Goal: Task Accomplishment & Management: Manage account settings

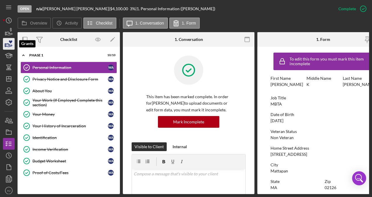
scroll to position [58, 0]
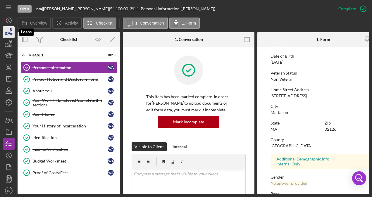
click at [7, 34] on icon "button" at bounding box center [8, 32] width 15 height 15
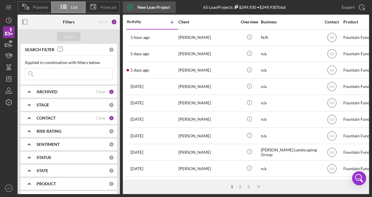
click at [153, 2] on div "New Loan Project" at bounding box center [153, 7] width 32 height 12
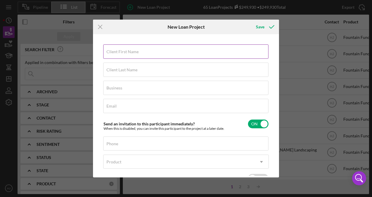
click at [113, 55] on input "Client First Name" at bounding box center [185, 51] width 165 height 14
paste input "[PERSON_NAME]"
click at [125, 54] on input "[PERSON_NAME]" at bounding box center [185, 51] width 165 height 14
drag, startPoint x: 121, startPoint y: 53, endPoint x: 134, endPoint y: 56, distance: 13.8
click at [134, 56] on input "[PERSON_NAME]" at bounding box center [185, 51] width 165 height 14
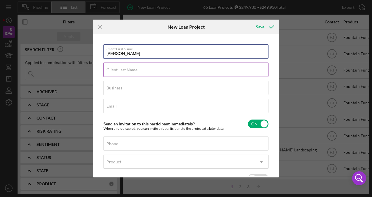
type input "[PERSON_NAME]"
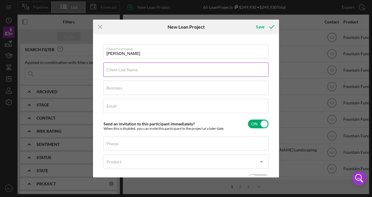
click at [132, 66] on div "Client Last Name Required" at bounding box center [185, 70] width 165 height 15
paste input "[PERSON_NAME]"
type input "[PERSON_NAME]"
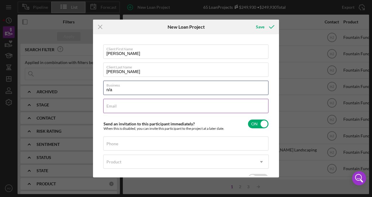
type input "n/a"
click at [114, 105] on label "Email" at bounding box center [111, 106] width 10 height 5
click at [114, 105] on input "Email" at bounding box center [185, 106] width 165 height 14
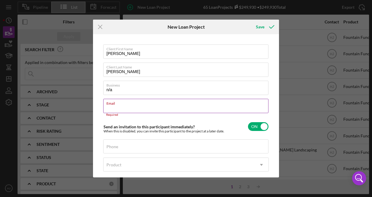
click at [117, 105] on label "Email" at bounding box center [187, 102] width 162 height 6
click at [117, 105] on input "Email" at bounding box center [185, 106] width 165 height 14
paste input "[EMAIL_ADDRESS][DOMAIN_NAME]"
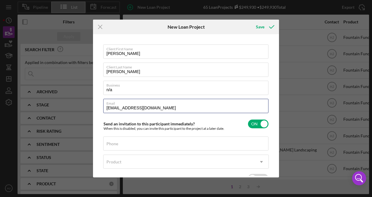
type input "[EMAIL_ADDRESS][DOMAIN_NAME]"
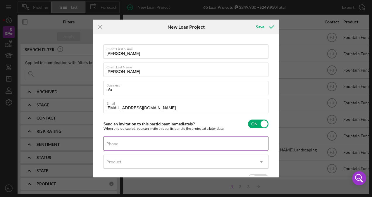
click at [111, 143] on label "Phone" at bounding box center [112, 143] width 12 height 5
click at [111, 143] on input "Phone" at bounding box center [185, 144] width 165 height 14
paste input "[PHONE_NUMBER]"
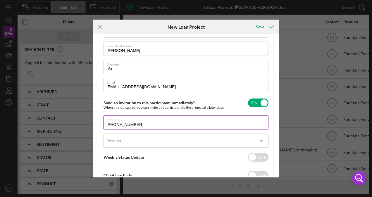
scroll to position [41, 0]
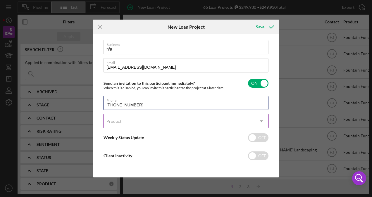
type input "[PHONE_NUMBER]"
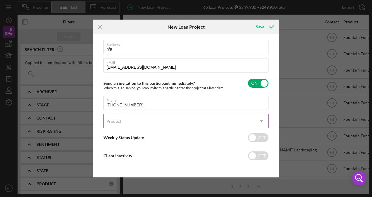
click at [152, 124] on div "Product" at bounding box center [178, 121] width 151 height 13
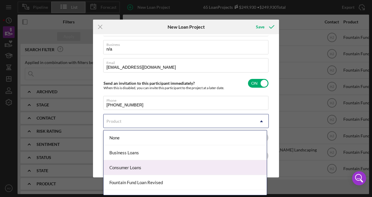
scroll to position [24, 0]
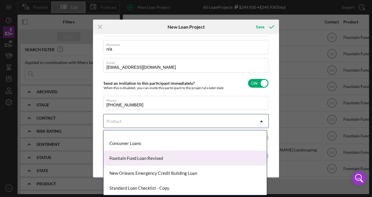
click at [141, 158] on div "Fountain Fund Loan Revised" at bounding box center [184, 158] width 163 height 15
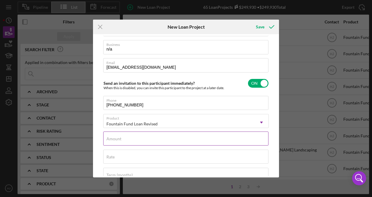
click at [128, 136] on div "Amount" at bounding box center [185, 139] width 165 height 15
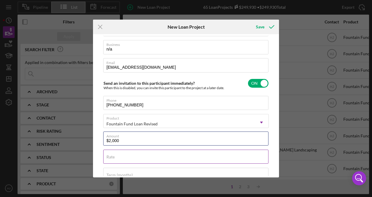
type input "$2,000"
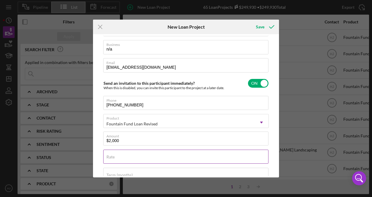
click at [124, 159] on input "Rate" at bounding box center [185, 157] width 165 height 14
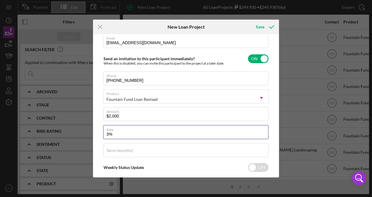
scroll to position [37, 0]
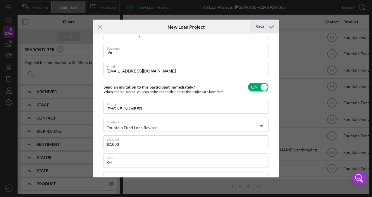
type input "3.000%"
click at [261, 25] on div "Save" at bounding box center [260, 27] width 8 height 12
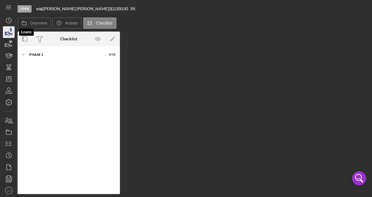
click at [4, 32] on icon "button" at bounding box center [8, 32] width 15 height 15
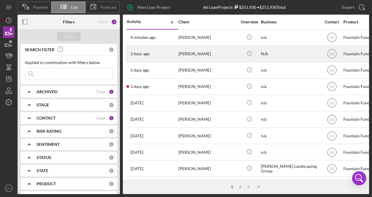
click at [176, 54] on div "1 hour ago [PERSON_NAME]" at bounding box center [152, 53] width 51 height 15
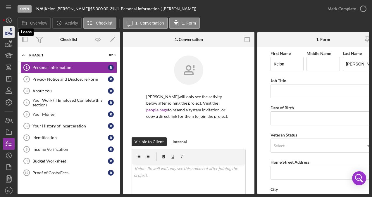
click at [6, 34] on polygon "button" at bounding box center [5, 33] width 1 height 3
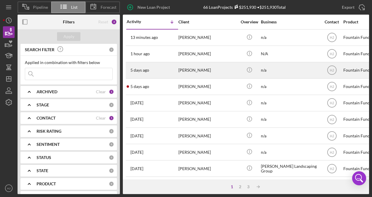
click at [199, 72] on div "[PERSON_NAME]" at bounding box center [207, 70] width 58 height 15
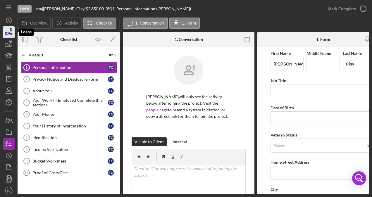
click at [9, 35] on icon "button" at bounding box center [9, 33] width 6 height 3
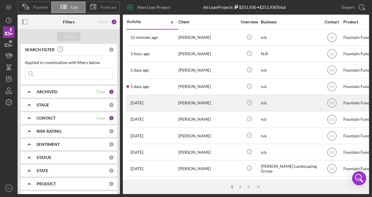
click at [165, 99] on div "[DATE] [PERSON_NAME]" at bounding box center [152, 102] width 51 height 15
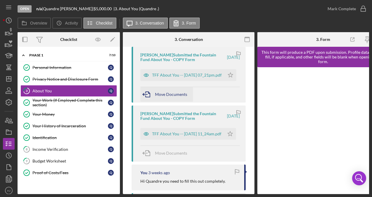
scroll to position [175, 0]
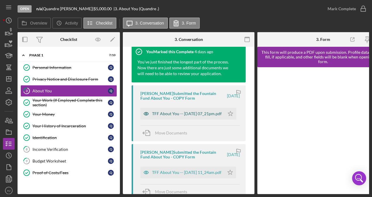
click at [174, 116] on div "TFF About You -- [DATE] 07_21pm.pdf" at bounding box center [187, 113] width 70 height 5
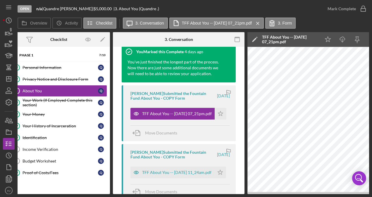
scroll to position [0, 0]
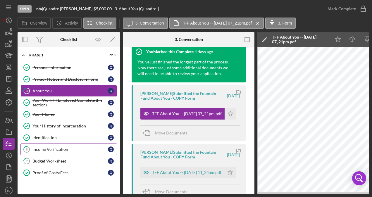
click at [63, 149] on div "Income Verification" at bounding box center [69, 149] width 75 height 5
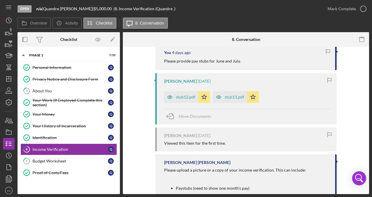
scroll to position [146, 0]
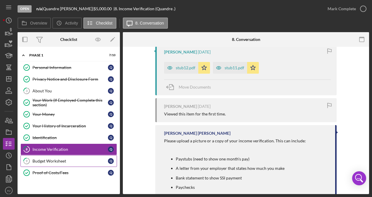
click at [52, 159] on div "Budget Worksheet" at bounding box center [69, 161] width 75 height 5
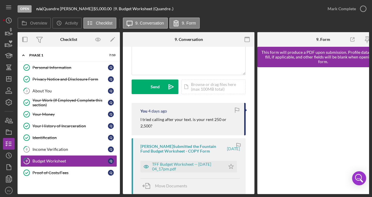
scroll to position [29, 0]
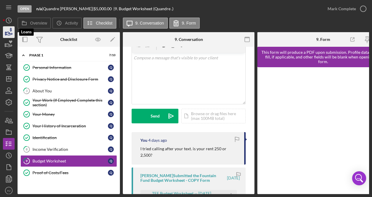
click at [6, 35] on polygon "button" at bounding box center [5, 33] width 1 height 3
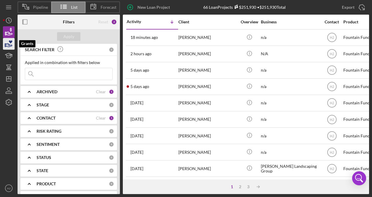
click at [10, 45] on icon "button" at bounding box center [8, 44] width 15 height 15
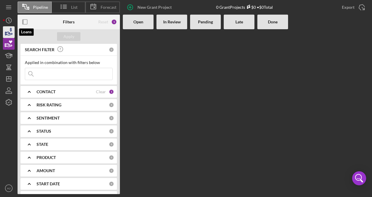
click at [11, 35] on icon "button" at bounding box center [9, 33] width 6 height 3
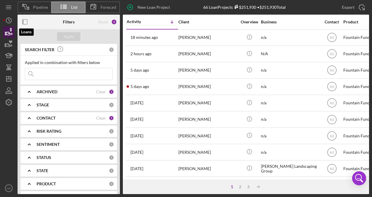
click at [6, 31] on icon "button" at bounding box center [8, 32] width 15 height 15
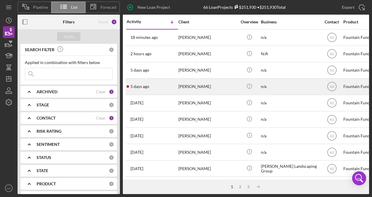
click at [192, 84] on div "[PERSON_NAME]" at bounding box center [207, 86] width 58 height 15
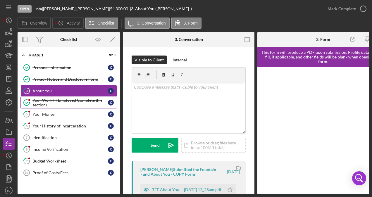
click at [46, 100] on div "Your Work (If Employed Complete this section)" at bounding box center [69, 102] width 75 height 9
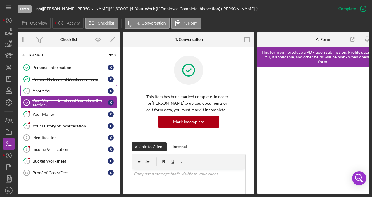
click at [46, 89] on div "About You" at bounding box center [69, 91] width 75 height 5
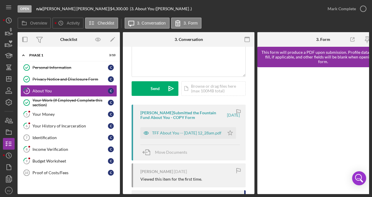
scroll to position [58, 0]
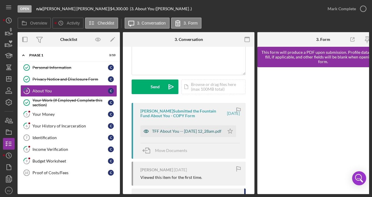
click at [179, 132] on div "TFF About You -- [DATE] 12_28am.pdf" at bounding box center [186, 131] width 69 height 5
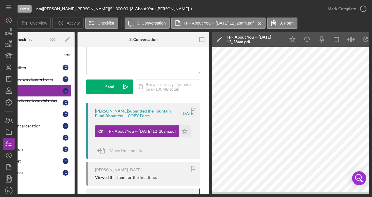
scroll to position [0, 58]
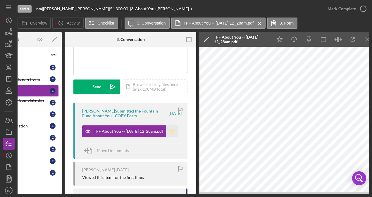
click at [170, 133] on icon "Icon/Star" at bounding box center [172, 131] width 12 height 12
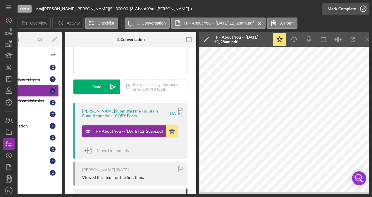
click at [344, 9] on div "Mark Complete" at bounding box center [341, 9] width 28 height 12
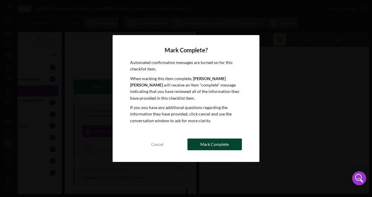
click at [227, 147] on div "Mark Complete" at bounding box center [214, 145] width 28 height 12
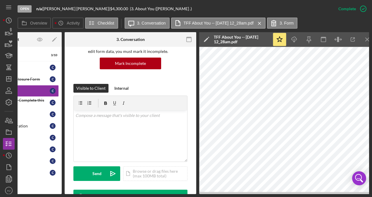
scroll to position [145, 0]
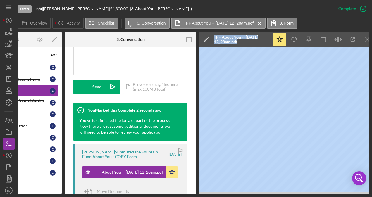
drag, startPoint x: 202, startPoint y: 194, endPoint x: 182, endPoint y: 193, distance: 20.8
click at [182, 193] on div "Open n/a | [PERSON_NAME] | $4,300.00 | 3. About You ([PERSON_NAME] .) Complete …" at bounding box center [186, 98] width 372 height 197
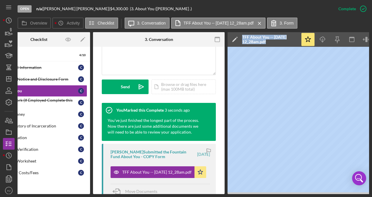
scroll to position [0, 0]
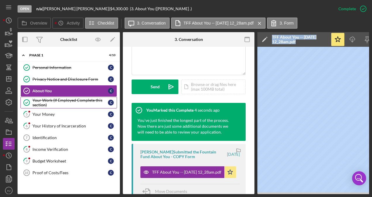
click at [60, 103] on div "Your Work (If Employed Complete this section)" at bounding box center [69, 102] width 75 height 9
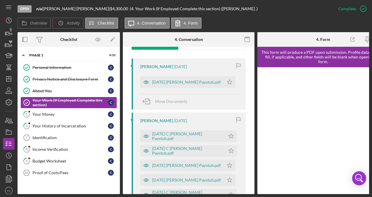
scroll to position [175, 0]
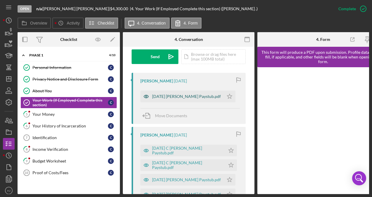
click at [180, 96] on div "[DATE] [PERSON_NAME] Paystub.pdf" at bounding box center [186, 96] width 69 height 5
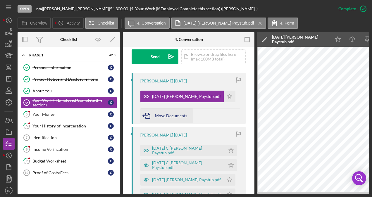
click at [165, 113] on span "Move Documents" at bounding box center [171, 115] width 32 height 5
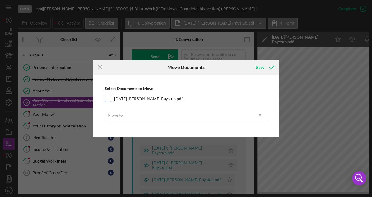
click at [110, 99] on input "[DATE] [PERSON_NAME] Paystub.pdf" at bounding box center [108, 99] width 6 height 6
checkbox input "true"
click at [127, 113] on div "Move to" at bounding box center [179, 114] width 148 height 13
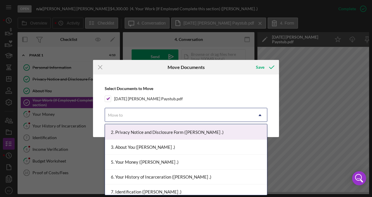
scroll to position [58, 0]
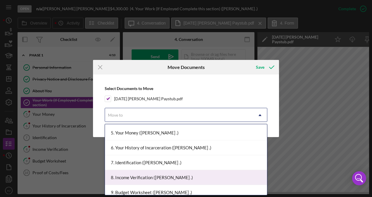
click at [149, 177] on div "8. Income Verification ([PERSON_NAME] .)" at bounding box center [186, 177] width 162 height 15
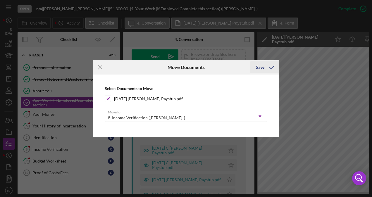
click at [268, 68] on icon "submit" at bounding box center [271, 67] width 15 height 15
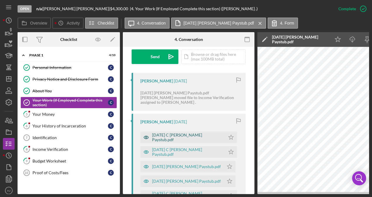
click at [176, 137] on div "[DATE] C [PERSON_NAME] Paystub.pdf" at bounding box center [187, 137] width 70 height 9
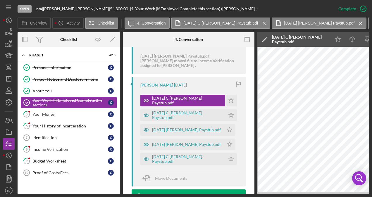
scroll to position [205, 0]
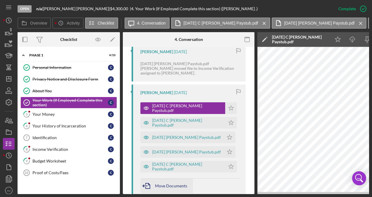
click at [160, 183] on span "Move Documents" at bounding box center [171, 185] width 32 height 5
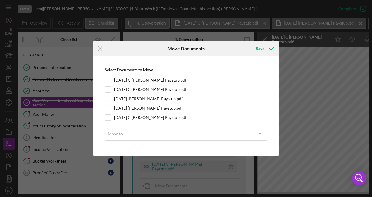
click at [110, 80] on input "[DATE] C [PERSON_NAME] Paystub.pdf" at bounding box center [108, 80] width 6 height 6
checkbox input "true"
click at [111, 93] on div "Select Documents to Move [DATE] C [PERSON_NAME] Paystub.pdf [DATE] C [PERSON_NA…" at bounding box center [186, 106] width 180 height 94
click at [110, 90] on input "[DATE] C [PERSON_NAME] Paystub.pdf" at bounding box center [108, 90] width 6 height 6
checkbox input "true"
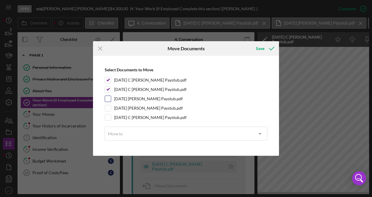
click at [110, 96] on input "[DATE] [PERSON_NAME] Paystub.pdf" at bounding box center [108, 99] width 6 height 6
checkbox input "true"
click at [108, 105] on div at bounding box center [108, 108] width 6 height 6
click at [107, 106] on input "[DATE] [PERSON_NAME] Paystub.pdf" at bounding box center [108, 108] width 6 height 6
checkbox input "true"
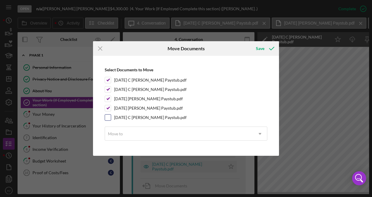
click at [108, 115] on input "[DATE] C [PERSON_NAME] Paystub.pdf" at bounding box center [108, 118] width 6 height 6
checkbox input "true"
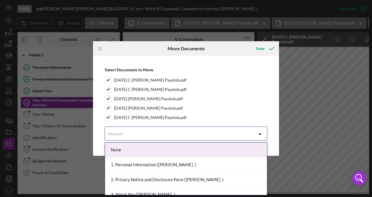
click at [120, 130] on div "Move to" at bounding box center [179, 133] width 148 height 13
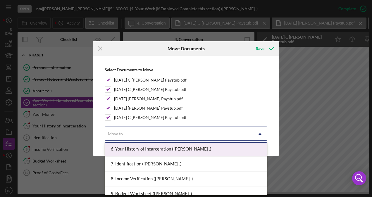
scroll to position [88, 0]
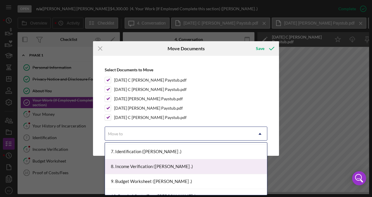
click at [150, 167] on div "8. Income Verification ([PERSON_NAME] .)" at bounding box center [186, 166] width 162 height 15
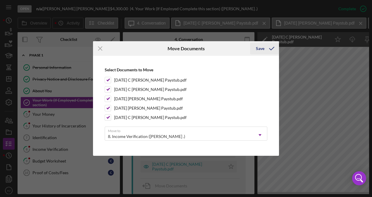
click at [271, 47] on icon "submit" at bounding box center [271, 48] width 15 height 15
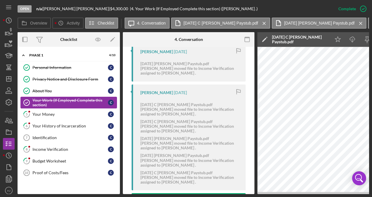
click at [53, 101] on div "Your Work (If Employed Complete this section)" at bounding box center [69, 102] width 75 height 9
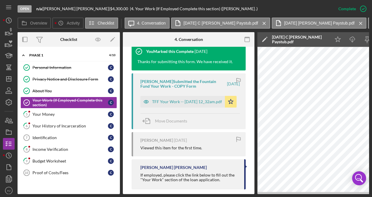
scroll to position [371, 0]
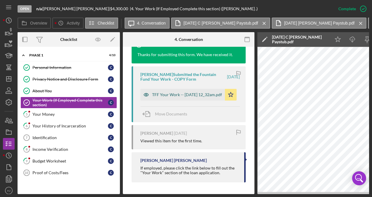
click at [179, 92] on div "TFF Your Work -- [DATE] 12_32am.pdf" at bounding box center [187, 94] width 70 height 5
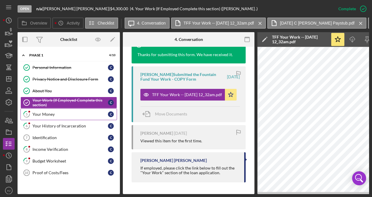
click at [58, 117] on link "5 Your Money C" at bounding box center [68, 114] width 96 height 12
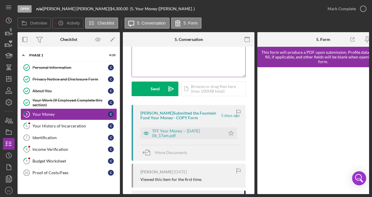
scroll to position [58, 0]
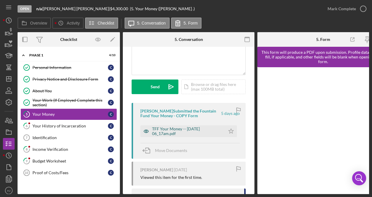
click at [175, 133] on div "TFF Your Money -- [DATE] 06_17am.pdf" at bounding box center [187, 131] width 70 height 9
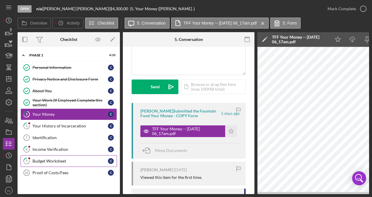
click at [55, 159] on div "Budget Worksheet" at bounding box center [69, 161] width 75 height 5
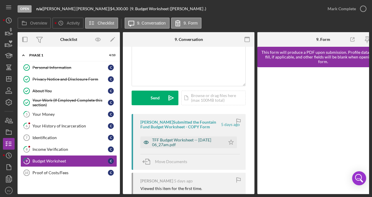
scroll to position [58, 0]
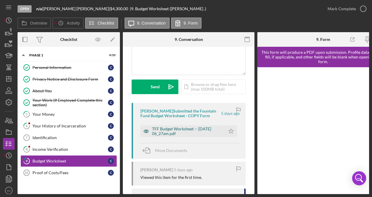
click at [178, 132] on div "TFF Budget Worksheet -- [DATE] 06_27am.pdf" at bounding box center [187, 131] width 70 height 9
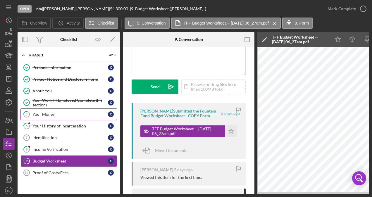
click at [56, 112] on div "Your Money" at bounding box center [69, 114] width 75 height 5
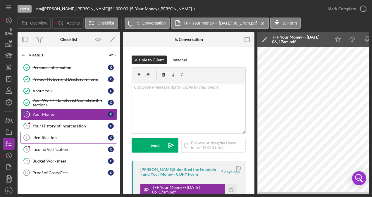
click at [58, 137] on div "Identification" at bounding box center [69, 137] width 75 height 5
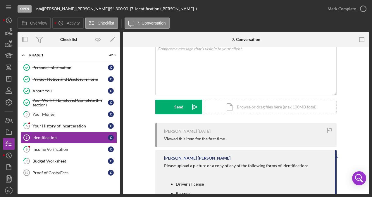
scroll to position [29, 0]
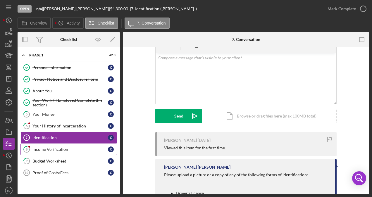
click at [62, 147] on div "Income Verification" at bounding box center [69, 149] width 75 height 5
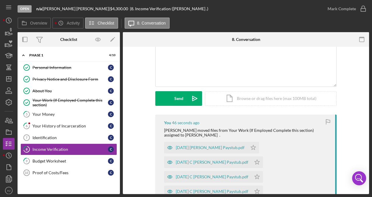
scroll to position [58, 0]
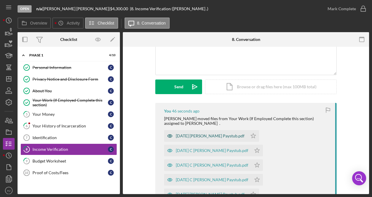
click at [202, 137] on div "[DATE] [PERSON_NAME] Paystub.pdf" at bounding box center [210, 136] width 69 height 5
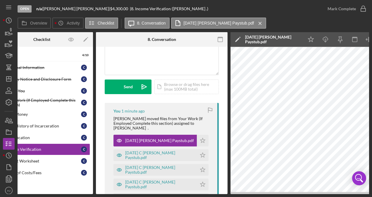
scroll to position [0, 57]
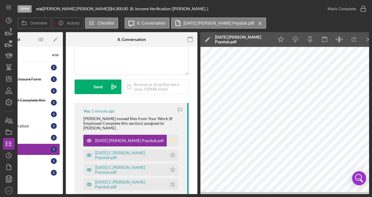
click at [167, 135] on icon "Icon/Star" at bounding box center [173, 141] width 12 height 12
click at [132, 151] on div "[DATE] C [PERSON_NAME] Paystub.pdf" at bounding box center [129, 155] width 69 height 9
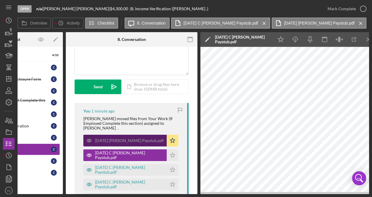
click at [126, 138] on div "[DATE] [PERSON_NAME] Paystub.pdf" at bounding box center [129, 140] width 69 height 5
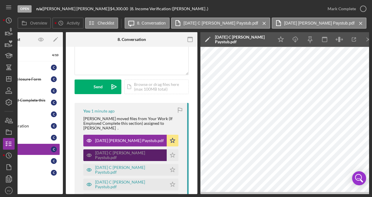
click at [125, 151] on div "[DATE] C [PERSON_NAME] Paystub.pdf" at bounding box center [129, 155] width 69 height 9
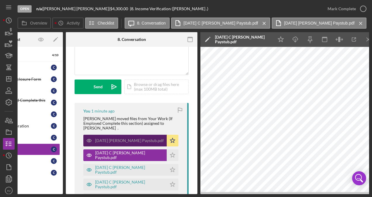
click at [125, 135] on div "[DATE] [PERSON_NAME] Paystub.pdf" at bounding box center [124, 141] width 83 height 12
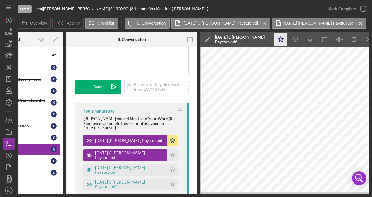
click at [281, 38] on icon "Icon/Star" at bounding box center [280, 39] width 13 height 13
click at [366, 40] on icon "Icon/Menu Close" at bounding box center [368, 39] width 13 height 13
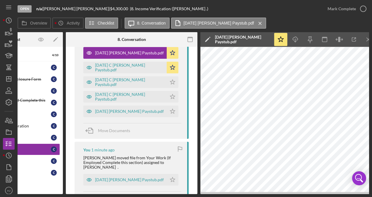
scroll to position [117, 0]
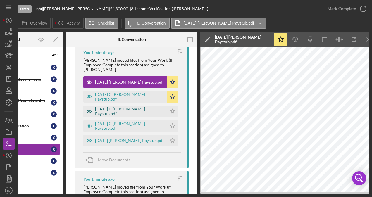
click at [123, 106] on div "[DATE] C [PERSON_NAME] Paystub.pdf" at bounding box center [124, 112] width 83 height 12
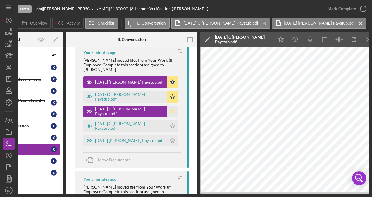
click at [170, 109] on polygon "button" at bounding box center [172, 111] width 5 height 5
click at [121, 120] on div "[DATE] C [PERSON_NAME] Paystub.pdf" at bounding box center [124, 126] width 83 height 12
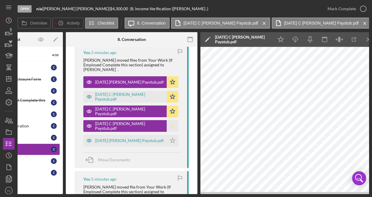
click at [170, 124] on polygon "button" at bounding box center [172, 126] width 5 height 5
click at [141, 138] on div "[DATE] [PERSON_NAME] Paystub.pdf" at bounding box center [129, 140] width 69 height 5
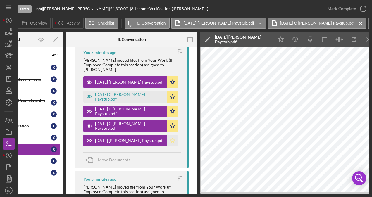
click at [167, 135] on icon "Icon/Star" at bounding box center [173, 141] width 12 height 12
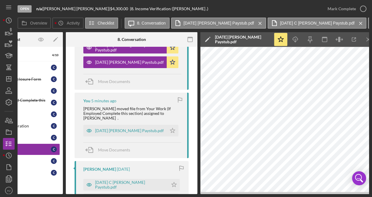
scroll to position [205, 0]
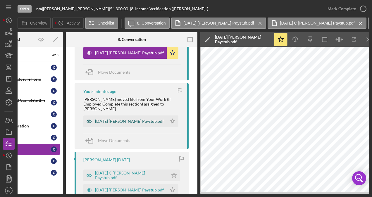
click at [134, 119] on div "[DATE] [PERSON_NAME] Paystub.pdf" at bounding box center [129, 121] width 69 height 5
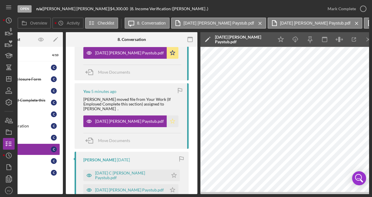
click at [170, 119] on polygon "button" at bounding box center [172, 121] width 5 height 5
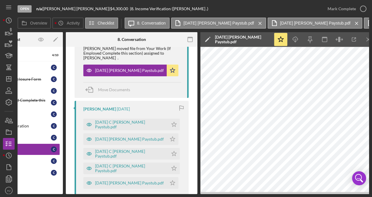
scroll to position [263, 0]
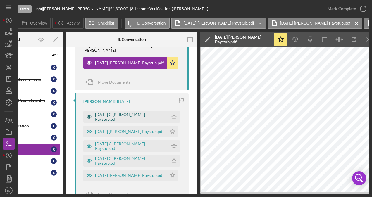
click at [137, 112] on div "[DATE] C [PERSON_NAME] Paystub.pdf" at bounding box center [130, 116] width 70 height 9
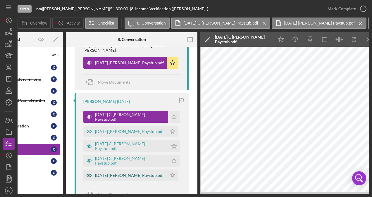
click at [140, 170] on div "[DATE] [PERSON_NAME] Paystub.pdf" at bounding box center [124, 176] width 83 height 12
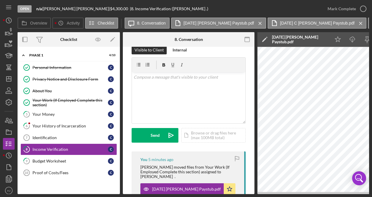
scroll to position [0, 0]
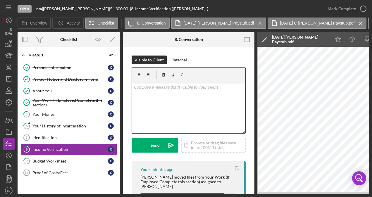
click at [167, 96] on div "v Color teal Color pink Remove color Add row above Add row below Add column bef…" at bounding box center [188, 107] width 113 height 51
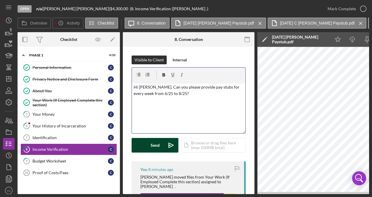
click at [154, 142] on div "Send" at bounding box center [155, 145] width 9 height 15
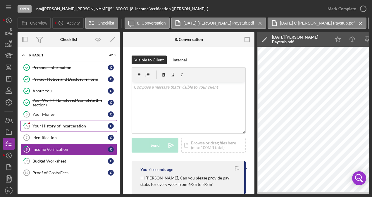
click at [58, 124] on div "Your History of Incarceration" at bounding box center [69, 126] width 75 height 5
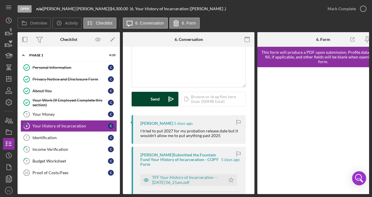
scroll to position [88, 0]
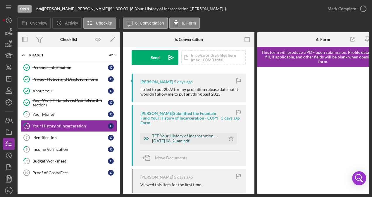
click at [183, 136] on div "TFF Your History of Incarceration -- [DATE] 06_21am.pdf" at bounding box center [187, 138] width 70 height 9
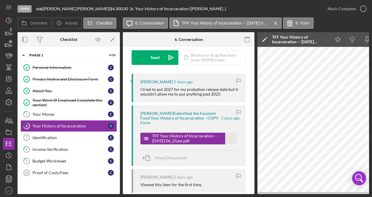
click at [232, 137] on icon "Icon/Star" at bounding box center [231, 139] width 12 height 12
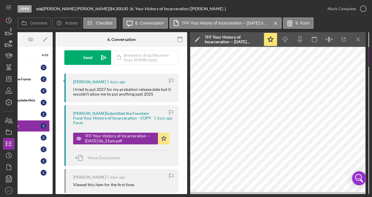
scroll to position [0, 69]
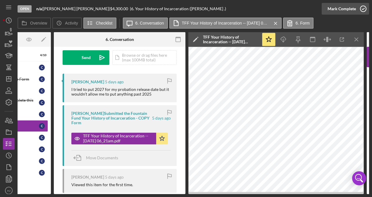
click at [346, 8] on div "Mark Complete" at bounding box center [341, 9] width 28 height 12
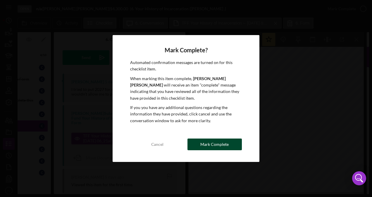
click at [213, 144] on div "Mark Complete" at bounding box center [214, 145] width 28 height 12
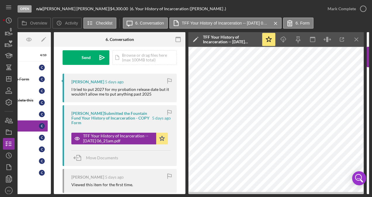
scroll to position [175, 0]
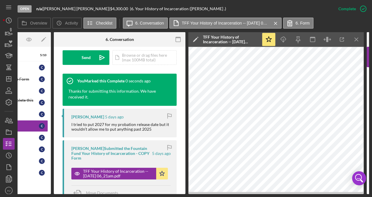
drag, startPoint x: 174, startPoint y: 194, endPoint x: 134, endPoint y: 193, distance: 39.8
click at [134, 193] on div "Open n/a | [PERSON_NAME] | $4,300.00 | 6. Your History of Incarceration ([PERSO…" at bounding box center [186, 98] width 372 height 197
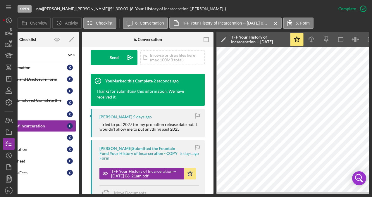
scroll to position [0, 0]
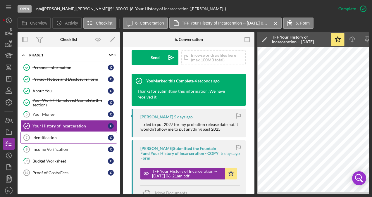
click at [65, 138] on div "Identification" at bounding box center [69, 137] width 75 height 5
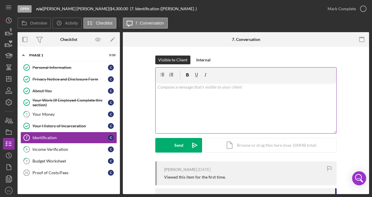
click at [183, 113] on div "v Color teal Color pink Remove color Add row above Add row below Add column bef…" at bounding box center [246, 107] width 181 height 51
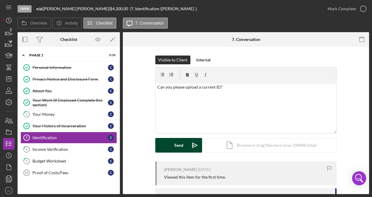
click at [164, 144] on button "Send Icon/icon-invite-send" at bounding box center [178, 145] width 47 height 15
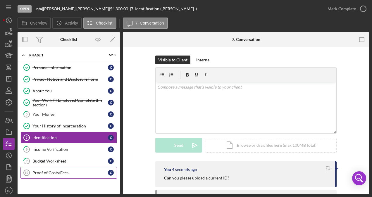
click at [51, 170] on div "Proof of Costs/Fees" at bounding box center [69, 172] width 75 height 5
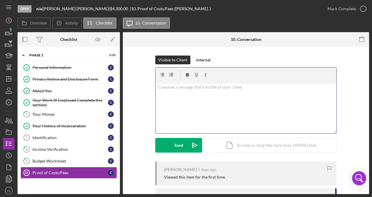
click at [188, 101] on div "v Color teal Color pink Remove color Add row above Add row below Add column bef…" at bounding box center [246, 107] width 181 height 51
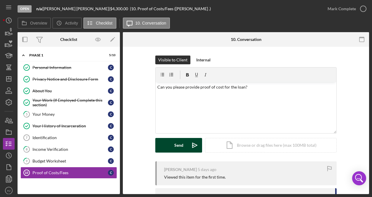
click at [173, 140] on button "Send Icon/icon-invite-send" at bounding box center [178, 145] width 47 height 15
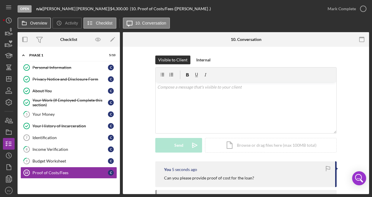
click at [41, 26] on button "Overview" at bounding box center [34, 23] width 33 height 11
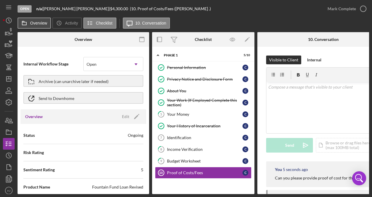
click at [41, 26] on button "Overview" at bounding box center [34, 23] width 33 height 11
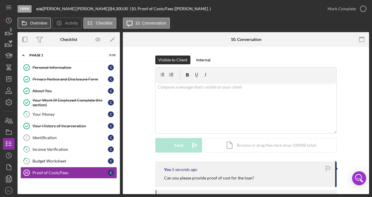
click at [38, 24] on label "Overview" at bounding box center [38, 23] width 17 height 5
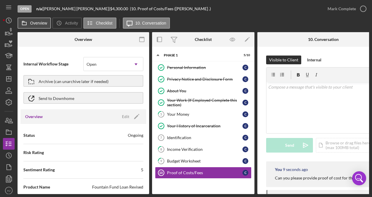
click at [38, 24] on label "Overview" at bounding box center [38, 23] width 17 height 5
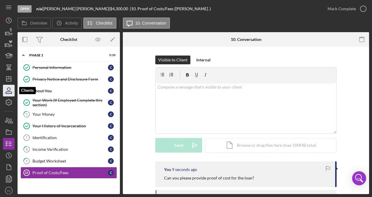
click at [7, 88] on icon "button" at bounding box center [8, 90] width 15 height 15
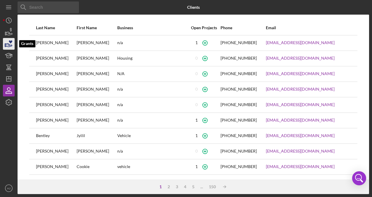
click at [10, 44] on icon "button" at bounding box center [8, 44] width 15 height 15
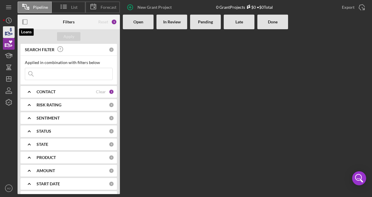
click at [11, 33] on icon "button" at bounding box center [8, 32] width 15 height 15
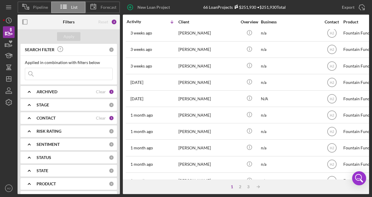
scroll to position [262, 0]
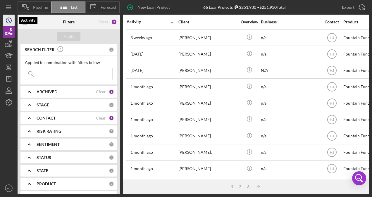
click at [6, 20] on circle "button" at bounding box center [8, 20] width 5 height 5
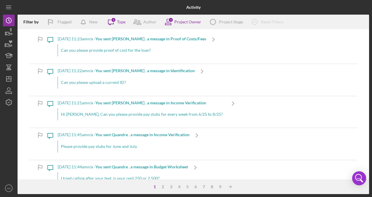
click at [94, 69] on div "[DATE] 11:22am n/a - You sent [PERSON_NAME] . a message in Identification" at bounding box center [126, 70] width 137 height 5
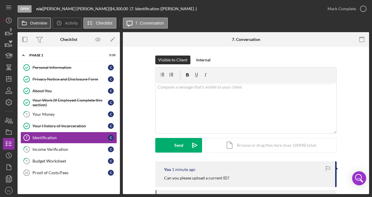
click at [40, 26] on button "Overview" at bounding box center [34, 23] width 33 height 11
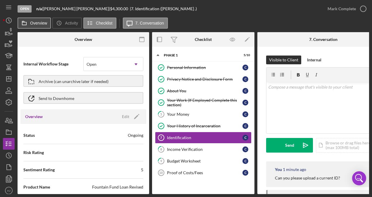
click at [40, 26] on button "Overview" at bounding box center [34, 23] width 33 height 11
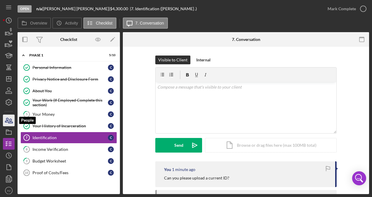
click at [7, 118] on icon "button" at bounding box center [8, 120] width 15 height 15
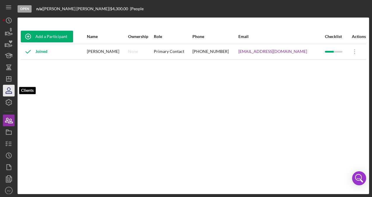
click at [13, 93] on icon "button" at bounding box center [8, 90] width 15 height 15
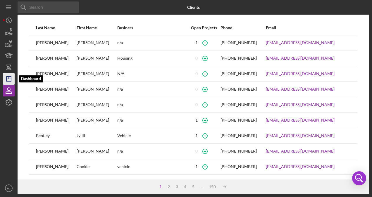
click at [9, 80] on icon "Icon/Dashboard" at bounding box center [8, 79] width 15 height 15
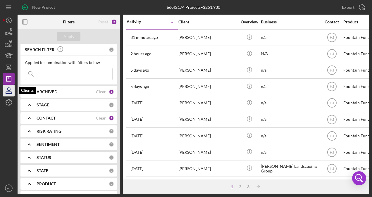
click at [10, 89] on icon "button" at bounding box center [8, 89] width 3 height 3
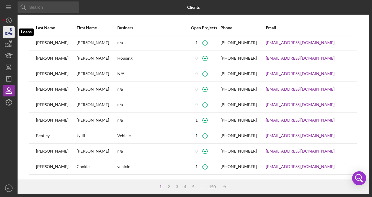
click at [8, 34] on icon "button" at bounding box center [8, 32] width 15 height 15
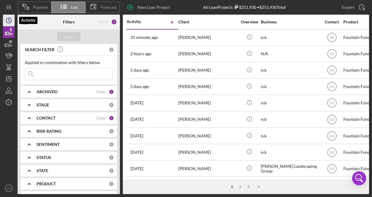
click at [8, 24] on icon "Icon/History" at bounding box center [8, 20] width 15 height 15
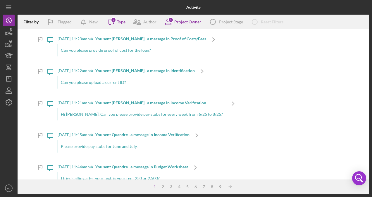
click at [124, 46] on div "Can you please provide proof of cost for the loan?" at bounding box center [132, 50] width 149 height 12
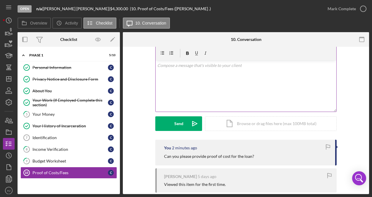
scroll to position [29, 0]
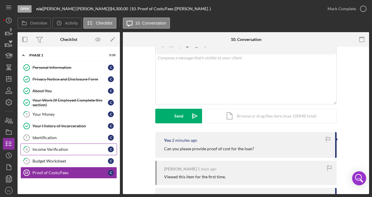
click at [58, 145] on link "8 Income Verification C" at bounding box center [68, 150] width 96 height 12
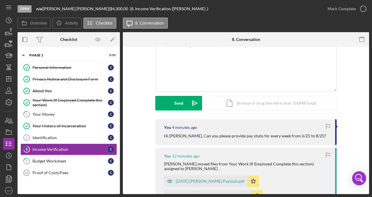
scroll to position [29, 0]
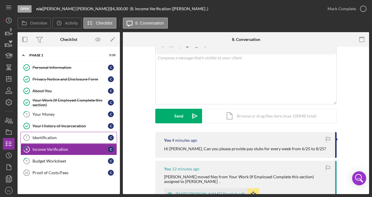
click at [51, 136] on div "Identification" at bounding box center [69, 137] width 75 height 5
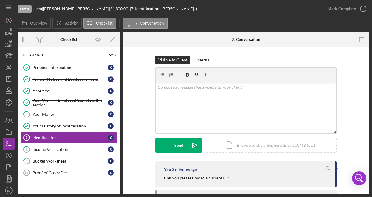
click at [215, 22] on div "Overview Icon/History Activity Checklist Icon/Message 7. Conversation" at bounding box center [193, 24] width 351 height 12
click at [11, 29] on icon "button" at bounding box center [8, 32] width 15 height 15
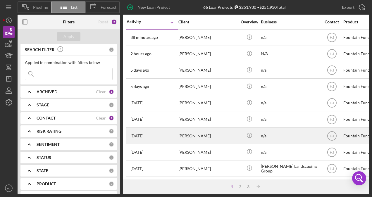
click at [191, 132] on div "[PERSON_NAME]" at bounding box center [207, 135] width 58 height 15
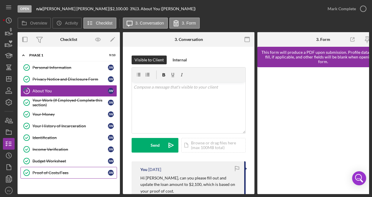
click at [54, 171] on div "Proof of Costs/Fees" at bounding box center [69, 172] width 75 height 5
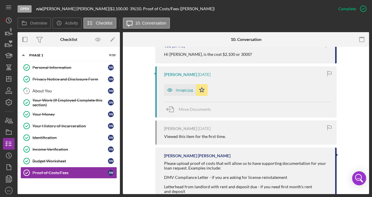
scroll to position [234, 0]
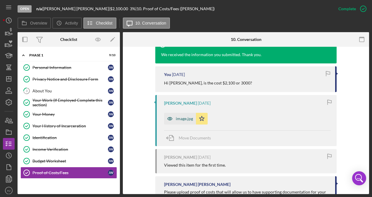
click at [185, 118] on div "image.jpg" at bounding box center [184, 118] width 17 height 5
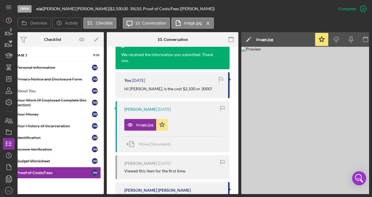
scroll to position [0, 0]
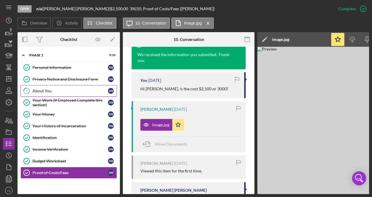
click at [37, 90] on div "About You" at bounding box center [69, 91] width 75 height 5
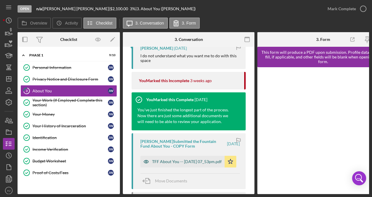
scroll to position [175, 0]
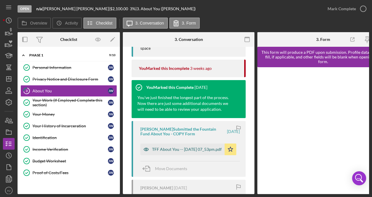
click at [172, 152] on div "TFF About You -- [DATE] 07_53pm.pdf" at bounding box center [187, 149] width 70 height 5
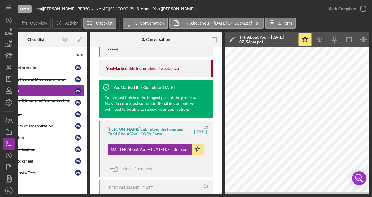
scroll to position [0, 33]
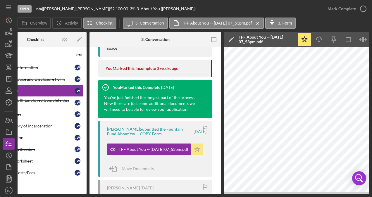
click at [197, 146] on icon "Icon/Star" at bounding box center [197, 150] width 12 height 12
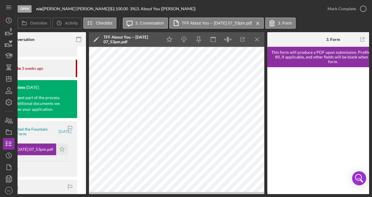
scroll to position [0, 198]
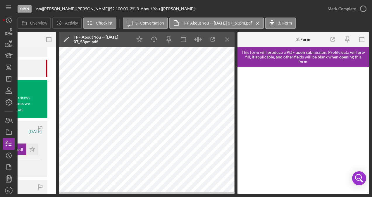
drag, startPoint x: 169, startPoint y: 195, endPoint x: 153, endPoint y: 194, distance: 16.2
click at [153, 194] on div "Open n/a | [PERSON_NAME] | $2,100.00 3 % | 3. About You ([PERSON_NAME]) Mark Co…" at bounding box center [186, 98] width 372 height 197
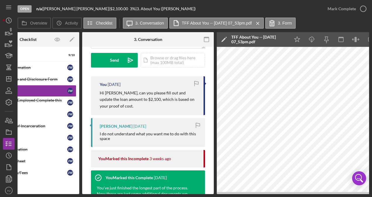
scroll to position [85, 0]
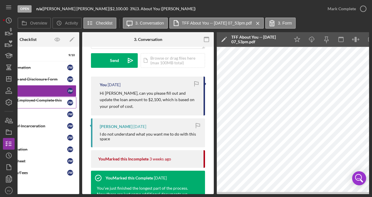
click at [38, 103] on div "Your Work (If Employed Complete this section)" at bounding box center [29, 102] width 75 height 9
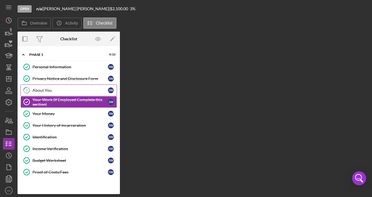
click at [42, 90] on div "About You" at bounding box center [69, 90] width 75 height 5
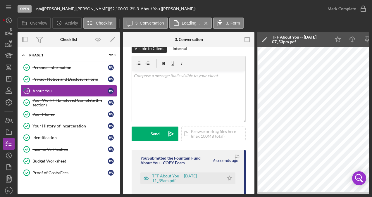
scroll to position [29, 0]
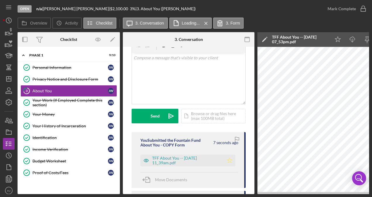
click at [229, 160] on polygon "button" at bounding box center [229, 160] width 5 height 5
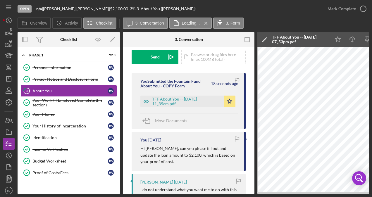
scroll to position [117, 0]
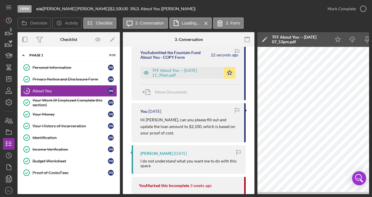
drag, startPoint x: 233, startPoint y: 194, endPoint x: 256, endPoint y: 193, distance: 23.4
click at [256, 193] on div "Open n/a | [PERSON_NAME] | $2,100.00 3 % | 3. About You ([PERSON_NAME]) Mark Co…" at bounding box center [186, 98] width 372 height 197
drag, startPoint x: 256, startPoint y: 193, endPoint x: 233, endPoint y: 193, distance: 23.1
click at [233, 193] on div "Overview Internal Workflow Stage Open Icon/Dropdown Arrow Archive (can unarchiv…" at bounding box center [193, 113] width 351 height 162
drag, startPoint x: 224, startPoint y: 194, endPoint x: 238, endPoint y: 194, distance: 13.5
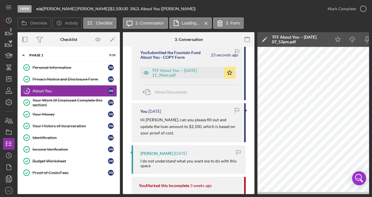
click at [238, 194] on div "Open n/a | [PERSON_NAME] | $2,100.00 3 % | 3. About You ([PERSON_NAME]) Mark Co…" at bounding box center [186, 98] width 372 height 197
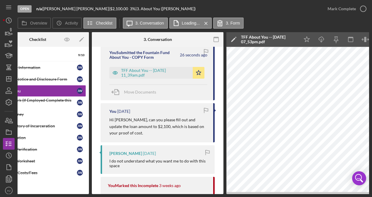
scroll to position [0, 35]
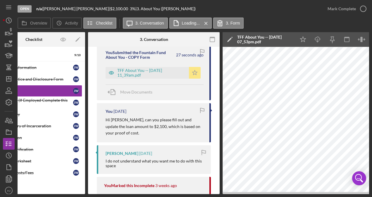
click at [189, 73] on icon "Icon/Star" at bounding box center [195, 73] width 12 height 12
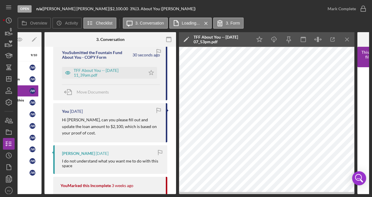
scroll to position [0, 89]
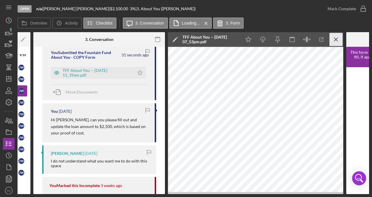
click at [335, 34] on icon "Icon/Menu Close" at bounding box center [335, 39] width 13 height 13
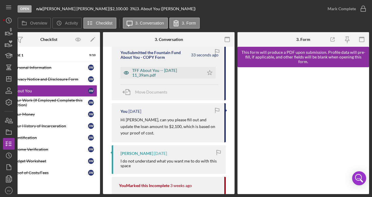
click at [172, 75] on div "TFF About You -- [DATE] 11_39am.pdf" at bounding box center [166, 72] width 69 height 9
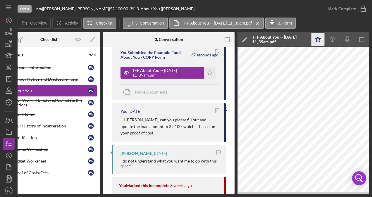
click at [317, 37] on polygon "button" at bounding box center [318, 39] width 6 height 5
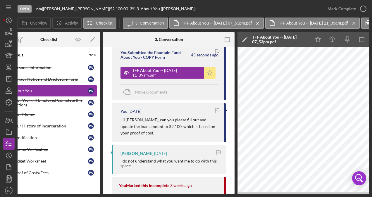
click at [207, 72] on polygon "button" at bounding box center [209, 72] width 5 height 5
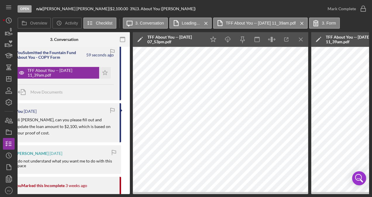
scroll to position [0, 112]
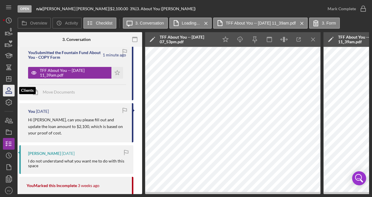
click at [8, 92] on icon "button" at bounding box center [9, 93] width 6 height 2
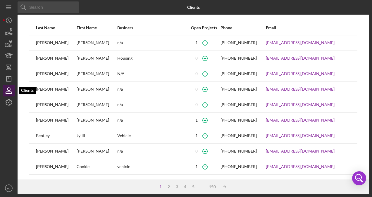
click at [8, 92] on icon "button" at bounding box center [9, 93] width 6 height 2
click at [9, 36] on icon "button" at bounding box center [8, 32] width 15 height 15
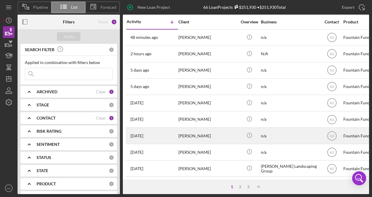
click at [194, 137] on div "[PERSON_NAME]" at bounding box center [207, 135] width 58 height 15
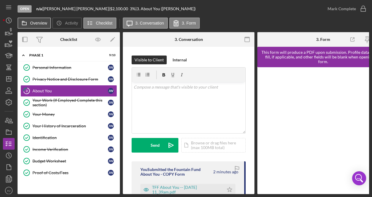
click at [27, 26] on icon at bounding box center [24, 23] width 12 height 12
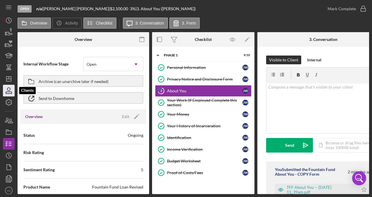
click at [12, 92] on icon "button" at bounding box center [9, 93] width 6 height 2
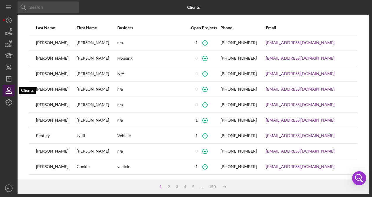
click at [11, 91] on icon "button" at bounding box center [8, 90] width 15 height 15
click at [9, 36] on icon "button" at bounding box center [8, 32] width 15 height 15
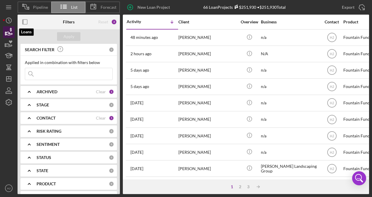
click at [8, 35] on icon "button" at bounding box center [9, 33] width 6 height 3
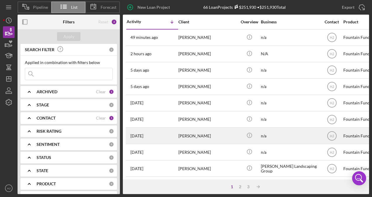
click at [199, 130] on div "[PERSON_NAME]" at bounding box center [207, 135] width 58 height 15
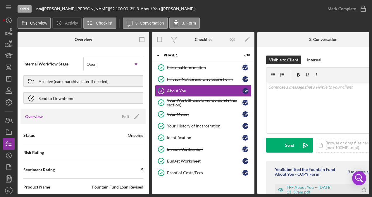
click at [24, 21] on icon at bounding box center [24, 23] width 12 height 12
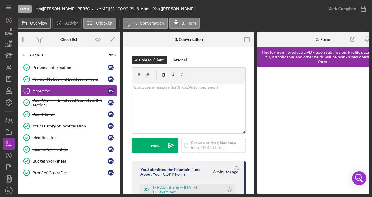
click at [24, 21] on icon at bounding box center [24, 23] width 12 height 12
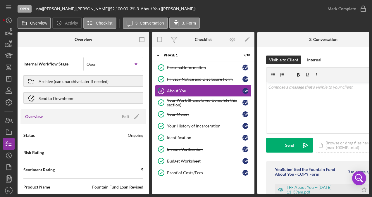
click at [27, 25] on icon at bounding box center [24, 23] width 12 height 12
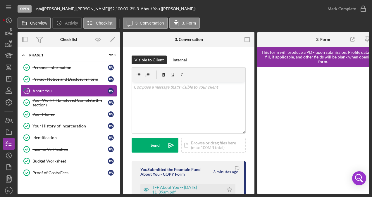
click at [28, 24] on icon at bounding box center [24, 23] width 12 height 12
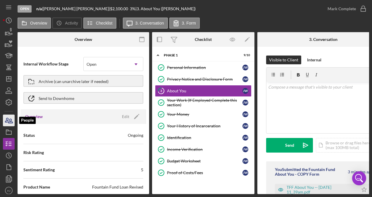
click at [12, 125] on icon "button" at bounding box center [8, 120] width 15 height 15
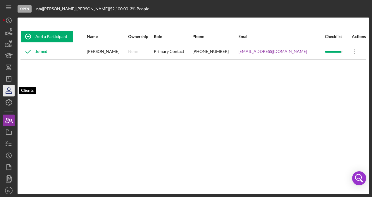
click at [8, 90] on icon "button" at bounding box center [8, 89] width 3 height 3
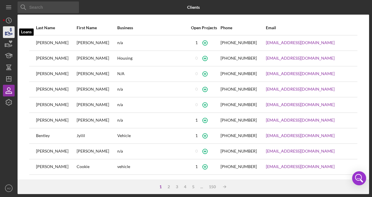
click at [9, 34] on icon "button" at bounding box center [8, 32] width 15 height 15
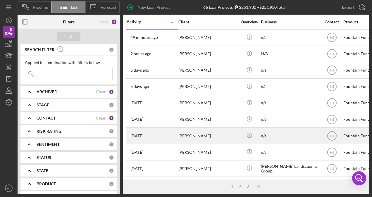
click at [195, 136] on div "[PERSON_NAME]" at bounding box center [207, 135] width 58 height 15
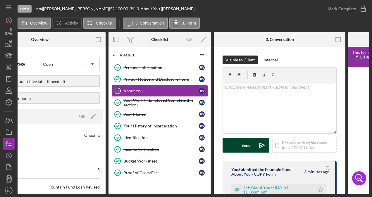
scroll to position [0, 44]
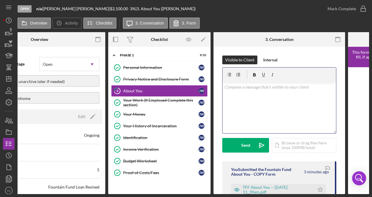
click at [277, 100] on div "v Color teal Color pink Remove color Add row above Add row below Add column bef…" at bounding box center [278, 107] width 113 height 51
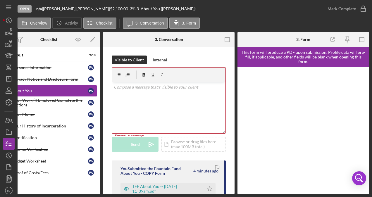
scroll to position [29, 0]
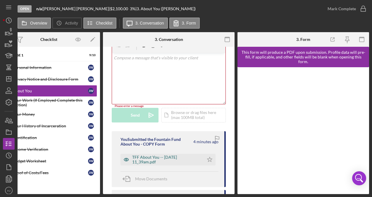
click at [149, 157] on div "TFF About You -- [DATE] 11_39am.pdf" at bounding box center [166, 159] width 69 height 9
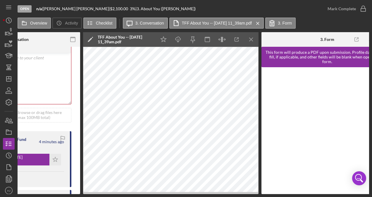
scroll to position [0, 316]
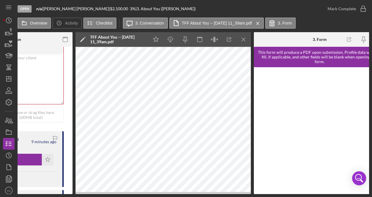
drag, startPoint x: 258, startPoint y: 192, endPoint x: 272, endPoint y: 192, distance: 14.6
click at [272, 192] on div at bounding box center [320, 130] width 132 height 127
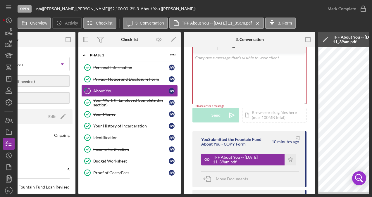
scroll to position [0, 74]
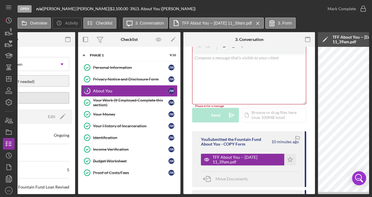
drag, startPoint x: 113, startPoint y: 96, endPoint x: 108, endPoint y: 98, distance: 5.3
click at [112, 98] on link "Your Work (If Employed Complete this section) Your Work (If Employed Complete t…" at bounding box center [129, 103] width 96 height 12
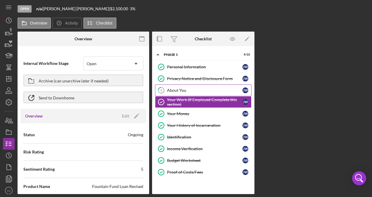
click at [168, 90] on div "About You" at bounding box center [204, 90] width 75 height 5
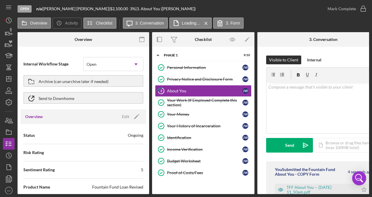
scroll to position [29, 0]
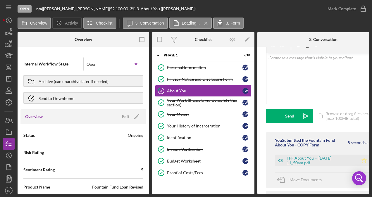
click at [362, 160] on polygon "button" at bounding box center [364, 160] width 5 height 5
click at [353, 8] on div "Mark Complete" at bounding box center [341, 9] width 28 height 12
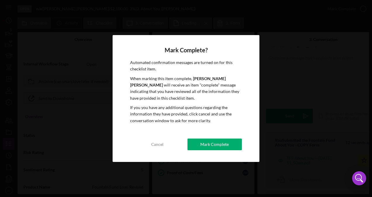
click at [215, 147] on div "Mark Complete? Automated confirmation messages are turned on for this checklist…" at bounding box center [186, 98] width 147 height 127
click at [215, 141] on div "Mark Complete" at bounding box center [214, 145] width 28 height 12
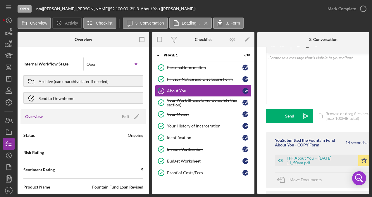
scroll to position [116, 0]
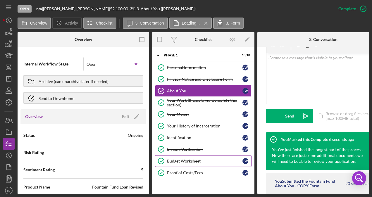
click at [189, 159] on div "Budget Worksheet" at bounding box center [204, 161] width 75 height 5
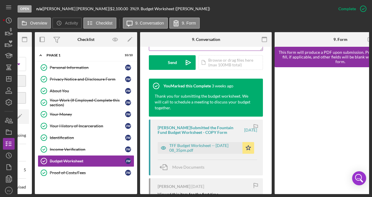
scroll to position [175, 0]
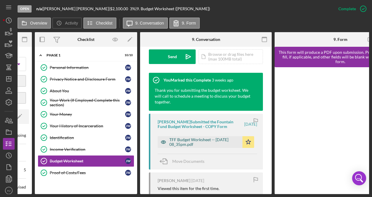
click at [206, 136] on div "TFF Budget Worksheet -- [DATE] 08_35pm.pdf" at bounding box center [200, 142] width 85 height 12
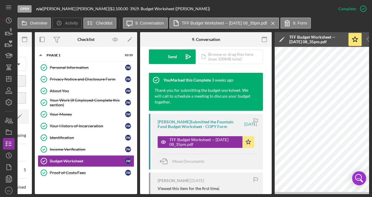
drag, startPoint x: 217, startPoint y: 194, endPoint x: 247, endPoint y: 191, distance: 29.7
click at [247, 191] on div "Open n/a | [PERSON_NAME] | $2,100.00 3 % | 9. Budget Worksheet ([PERSON_NAME]) …" at bounding box center [186, 98] width 372 height 197
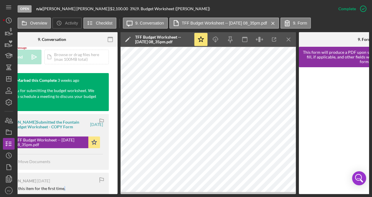
scroll to position [0, 226]
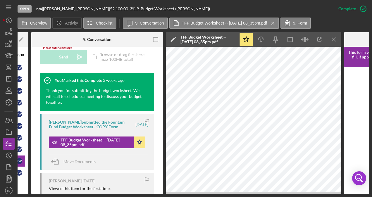
drag, startPoint x: 289, startPoint y: 194, endPoint x: 279, endPoint y: 192, distance: 9.8
click at [112, 133] on div "Open n/a | [PERSON_NAME] | $2,100.00 3 % | 9. Budget Worksheet ([PERSON_NAME]) …" at bounding box center [186, 98] width 372 height 197
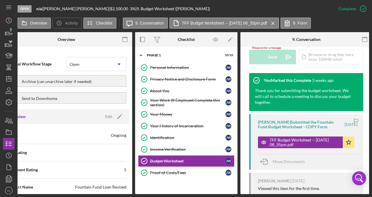
scroll to position [0, 14]
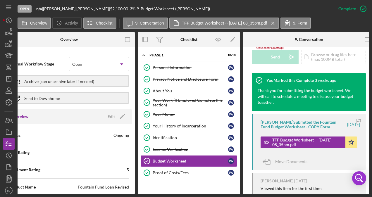
click at [2, 29] on div "Open n/a | [PERSON_NAME] | $2,100.00 3 % | 9. Budget Worksheet ([PERSON_NAME]) …" at bounding box center [186, 98] width 372 height 197
click at [4, 29] on icon "button" at bounding box center [8, 32] width 15 height 15
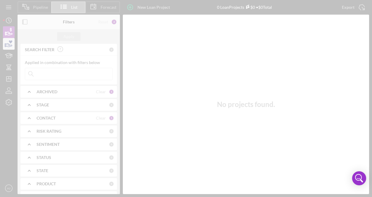
click at [6, 43] on div at bounding box center [186, 98] width 372 height 197
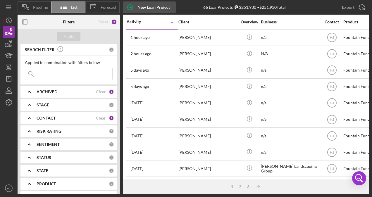
click at [137, 6] on icon "button" at bounding box center [130, 7] width 15 height 15
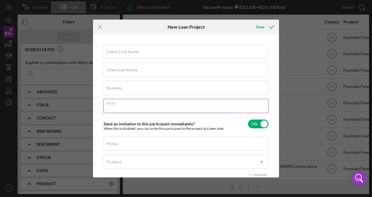
click at [126, 108] on input "Email" at bounding box center [185, 106] width 165 height 14
paste input "Next Steps on Your Business Loan"
type input "N"
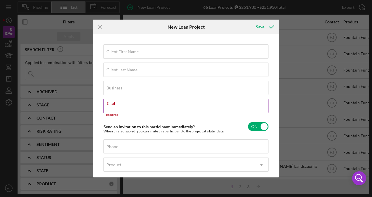
paste input ": [EMAIL_ADDRESS][DOMAIN_NAME]"
click at [109, 107] on input ": [EMAIL_ADDRESS][DOMAIN_NAME]" at bounding box center [185, 106] width 165 height 14
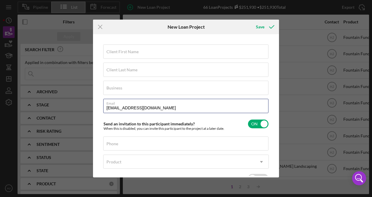
type input "[EMAIL_ADDRESS][DOMAIN_NAME]"
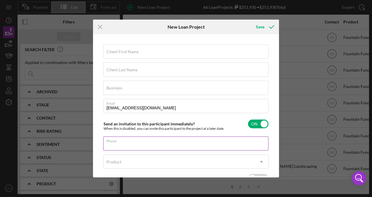
click at [118, 139] on div "Phone" at bounding box center [185, 144] width 165 height 15
paste input "[PHONE_NUMBER]"
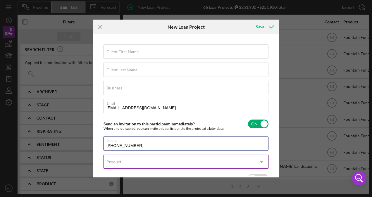
type input "[PHONE_NUMBER]"
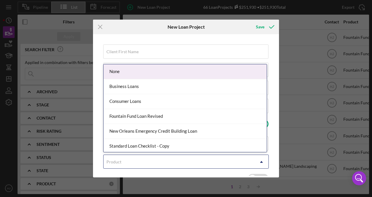
click at [124, 163] on div "Product" at bounding box center [178, 161] width 151 height 13
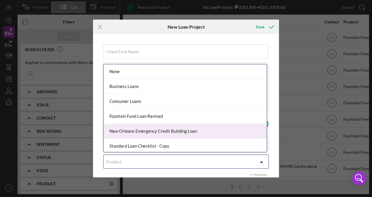
scroll to position [1, 0]
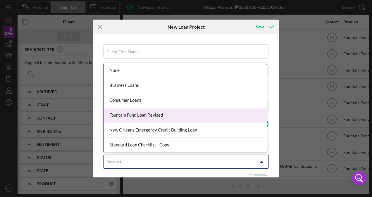
click at [141, 112] on div "Fountain Fund Loan Revised" at bounding box center [184, 115] width 163 height 15
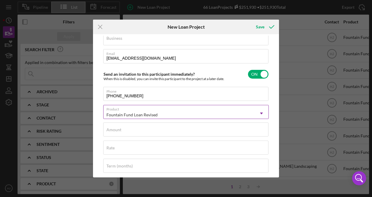
scroll to position [58, 0]
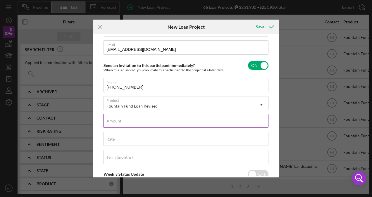
click at [134, 119] on div "Amount" at bounding box center [185, 121] width 165 height 15
type input "$15,000"
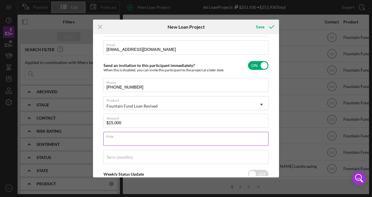
click at [122, 140] on input "Rate" at bounding box center [185, 139] width 165 height 14
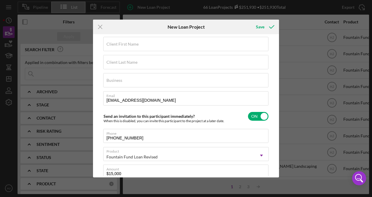
scroll to position [0, 0]
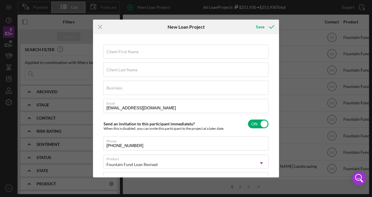
type input "3.000%"
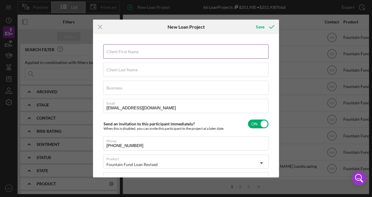
click at [131, 50] on label "Client First Name" at bounding box center [122, 51] width 32 height 5
click at [131, 50] on input "Client First Name" at bounding box center [185, 51] width 165 height 14
paste input "[PERSON_NAME]"
drag, startPoint x: 116, startPoint y: 53, endPoint x: 142, endPoint y: 53, distance: 26.0
click at [142, 53] on input "[PERSON_NAME]" at bounding box center [185, 51] width 165 height 14
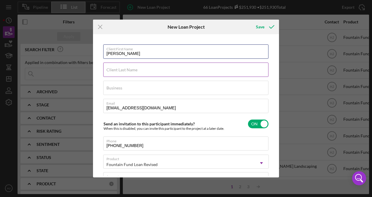
type input "[PERSON_NAME]"
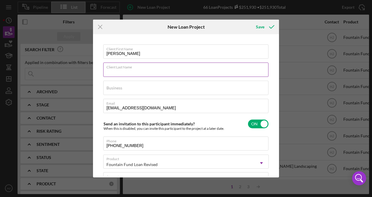
click at [142, 70] on input "Client Last Name" at bounding box center [185, 70] width 165 height 14
paste input "Transtamar"
type input "Transtamar"
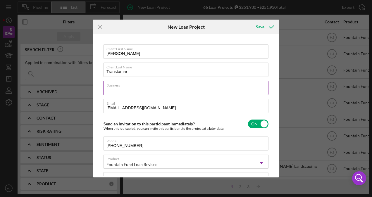
click at [132, 85] on div "Business Required" at bounding box center [185, 88] width 165 height 15
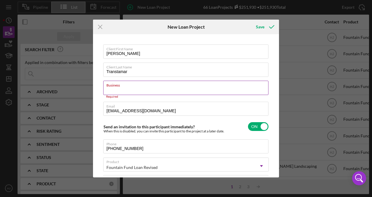
click at [122, 87] on label "Business" at bounding box center [187, 84] width 162 height 6
click at [122, 87] on input "Business" at bounding box center [185, 88] width 165 height 14
click at [122, 87] on div "Business Required" at bounding box center [185, 90] width 165 height 18
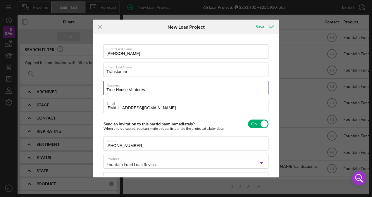
type input "Tree House Ventures"
click at [98, 111] on div "Client First Name [PERSON_NAME] Client Last Name Transtamar Business Tree House…" at bounding box center [185, 106] width 183 height 140
drag, startPoint x: 265, startPoint y: 27, endPoint x: 145, endPoint y: 25, distance: 119.9
click at [146, 26] on div "Icon/Menu Close New Loan Project Save" at bounding box center [186, 27] width 186 height 15
click at [264, 25] on icon "submit" at bounding box center [271, 27] width 15 height 15
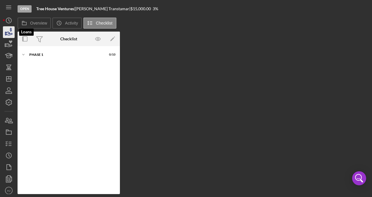
click at [8, 33] on icon "button" at bounding box center [9, 33] width 6 height 3
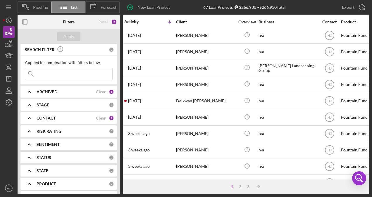
scroll to position [117, 0]
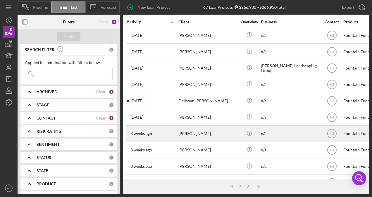
click at [185, 132] on div "[PERSON_NAME]" at bounding box center [207, 133] width 58 height 15
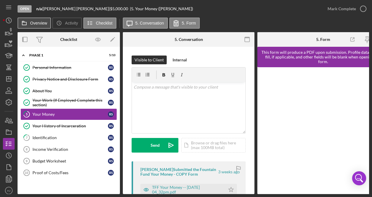
click at [41, 22] on label "Overview" at bounding box center [38, 23] width 17 height 5
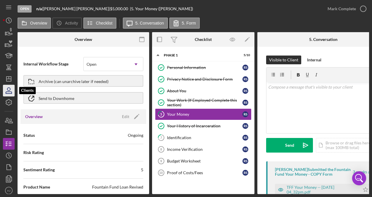
click at [10, 93] on icon "button" at bounding box center [9, 93] width 6 height 2
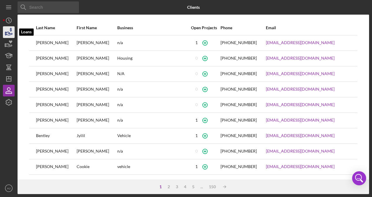
click at [10, 37] on icon "button" at bounding box center [8, 32] width 15 height 15
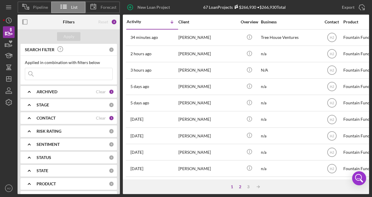
click at [241, 187] on div "2" at bounding box center [240, 186] width 8 height 5
click at [254, 187] on div "3" at bounding box center [254, 186] width 8 height 5
click at [244, 186] on div "1" at bounding box center [243, 186] width 8 height 5
click at [232, 186] on div "1" at bounding box center [232, 186] width 8 height 5
click at [8, 30] on icon "button" at bounding box center [8, 32] width 15 height 15
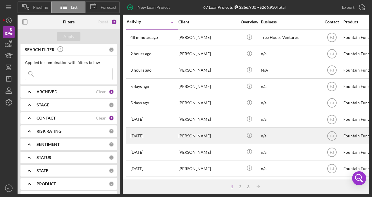
click at [183, 139] on div "[PERSON_NAME]" at bounding box center [207, 135] width 58 height 15
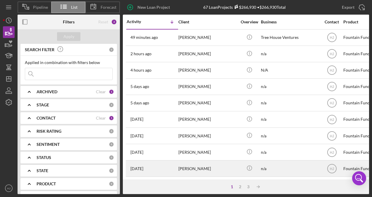
click at [189, 170] on div "[PERSON_NAME]" at bounding box center [207, 168] width 58 height 15
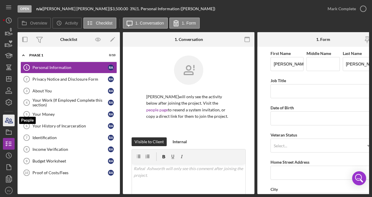
click at [11, 120] on icon "button" at bounding box center [10, 121] width 4 height 4
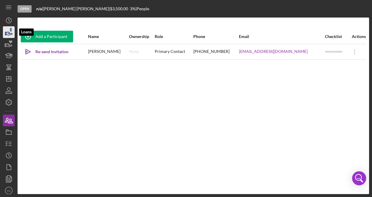
click at [10, 36] on icon "button" at bounding box center [8, 32] width 15 height 15
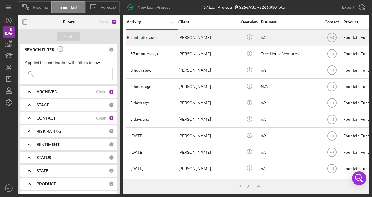
click at [198, 37] on div "[PERSON_NAME]" at bounding box center [207, 37] width 58 height 15
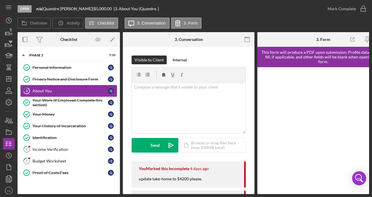
click at [59, 91] on div "About You" at bounding box center [69, 91] width 75 height 5
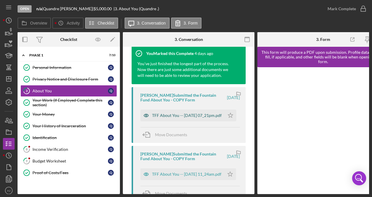
scroll to position [175, 0]
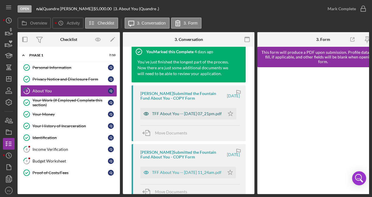
click at [189, 116] on div "TFF About You -- [DATE] 07_21pm.pdf" at bounding box center [187, 113] width 70 height 5
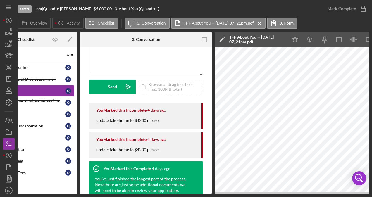
scroll to position [29, 0]
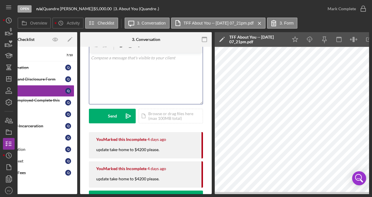
click at [130, 88] on div "v Color teal Color pink Remove color Add row above Add row below Add column bef…" at bounding box center [145, 78] width 113 height 51
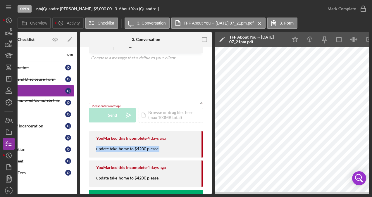
drag, startPoint x: 162, startPoint y: 148, endPoint x: 94, endPoint y: 151, distance: 67.9
click at [94, 151] on div "You Marked this Incomplete [DATE] update take-home to $4200 please." at bounding box center [146, 144] width 114 height 26
copy div "update take-home to $4200 please."
click at [110, 76] on div "v Color teal Color pink Remove color Add row above Add row below Add column bef…" at bounding box center [145, 78] width 113 height 51
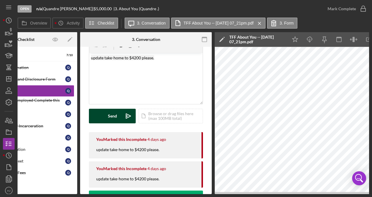
click at [107, 117] on button "Send Icon/icon-invite-send" at bounding box center [112, 116] width 47 height 15
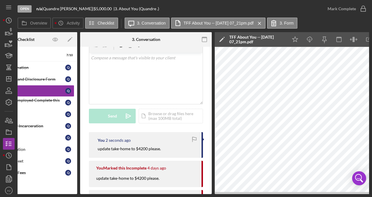
drag, startPoint x: 102, startPoint y: 193, endPoint x: 93, endPoint y: 193, distance: 9.1
click at [93, 194] on div "Open n/a | [PERSON_NAME] | $5,000.00 | 3. About You (Quandre .) Mark Complete O…" at bounding box center [186, 98] width 372 height 197
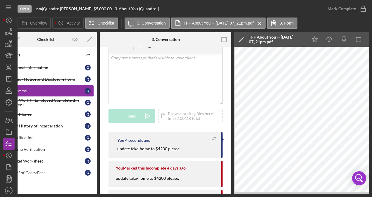
scroll to position [0, 0]
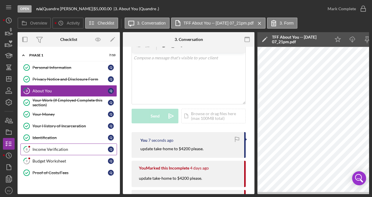
click at [54, 148] on div "Income Verification" at bounding box center [69, 149] width 75 height 5
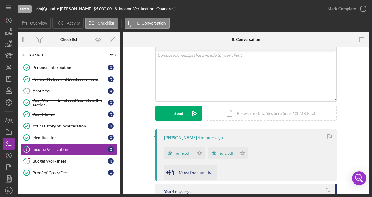
scroll to position [29, 0]
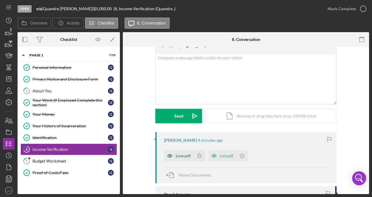
click at [180, 156] on div "june.pdf" at bounding box center [183, 155] width 15 height 5
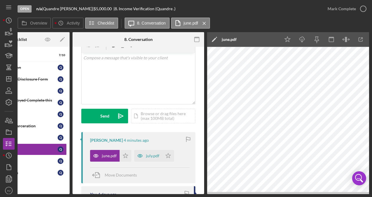
scroll to position [0, 64]
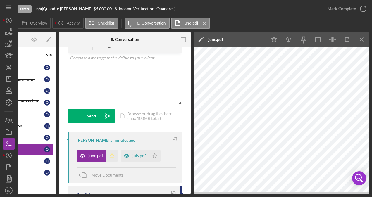
click at [112, 154] on polygon "button" at bounding box center [112, 155] width 5 height 5
drag, startPoint x: 121, startPoint y: 195, endPoint x: 94, endPoint y: 196, distance: 26.9
click at [94, 196] on div "Open n/a | [PERSON_NAME] | $5,000.00 | 8. Income Verification (Quandre .) [PERS…" at bounding box center [186, 98] width 372 height 197
drag, startPoint x: 94, startPoint y: 196, endPoint x: 160, endPoint y: 156, distance: 76.5
click at [160, 156] on div "july.pdf Icon/Star" at bounding box center [142, 154] width 43 height 15
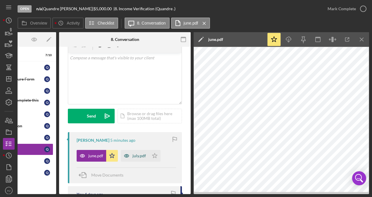
click at [145, 157] on div "july.pdf" at bounding box center [135, 156] width 28 height 12
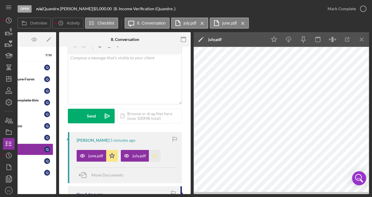
click at [153, 155] on icon "Icon/Star" at bounding box center [155, 156] width 12 height 12
click at [143, 156] on div "july.pdf" at bounding box center [138, 155] width 13 height 5
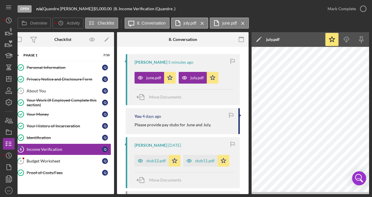
scroll to position [117, 0]
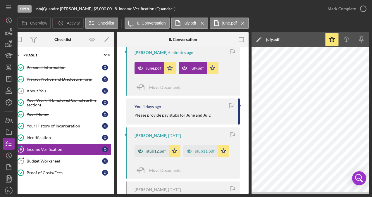
click at [153, 151] on div "stub12.pdf" at bounding box center [156, 151] width 20 height 5
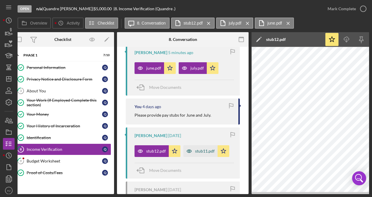
click at [191, 148] on icon "button" at bounding box center [189, 151] width 12 height 12
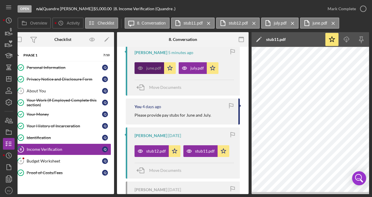
click at [153, 67] on div "june.pdf" at bounding box center [153, 68] width 15 height 5
click at [154, 66] on div "june.pdf" at bounding box center [153, 68] width 15 height 5
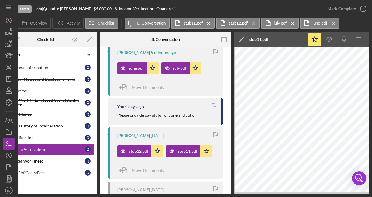
scroll to position [0, 0]
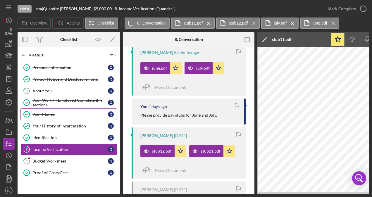
click at [47, 112] on div "Your Money" at bounding box center [69, 114] width 75 height 5
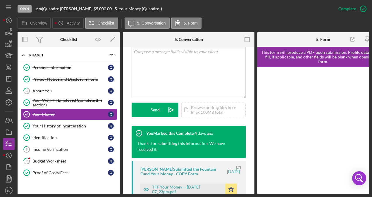
scroll to position [146, 0]
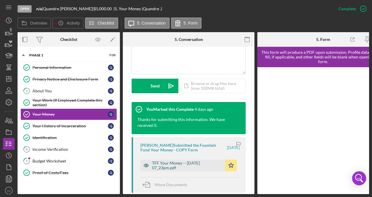
click at [185, 161] on div "TFF Your Money -- [DATE] 07_23pm.pdf" at bounding box center [187, 165] width 70 height 9
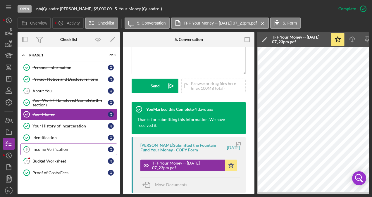
click at [58, 148] on div "Income Verification" at bounding box center [69, 149] width 75 height 5
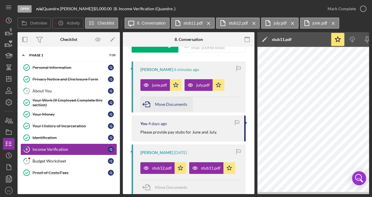
scroll to position [117, 0]
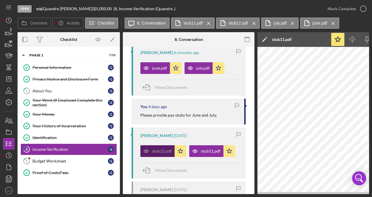
click at [156, 146] on div "stub12.pdf" at bounding box center [157, 151] width 34 height 12
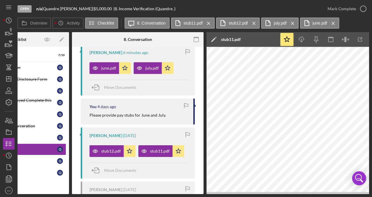
scroll to position [0, 0]
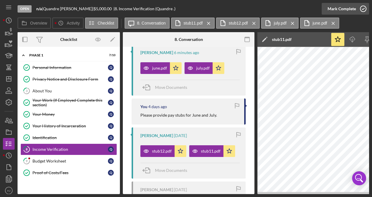
click at [350, 9] on div "Mark Complete" at bounding box center [341, 9] width 28 height 12
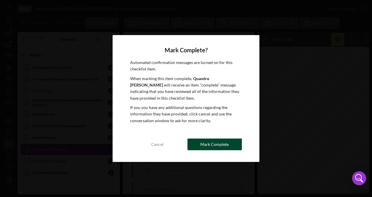
click at [227, 149] on div "Mark Complete" at bounding box center [214, 145] width 28 height 12
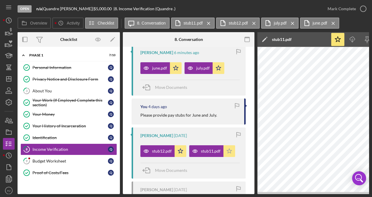
scroll to position [233, 0]
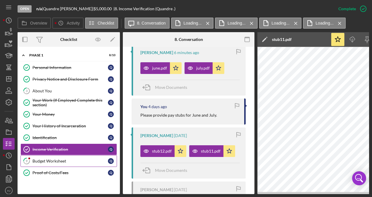
click at [59, 160] on div "Budget Worksheet" at bounding box center [69, 161] width 75 height 5
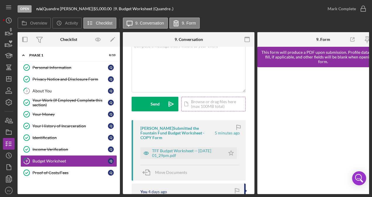
scroll to position [58, 0]
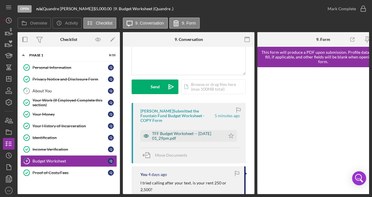
click at [178, 137] on div "TFF Budget Worksheet -- [DATE] 01_29pm.pdf" at bounding box center [187, 135] width 70 height 9
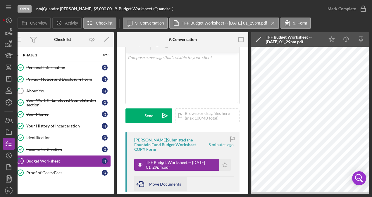
scroll to position [29, 0]
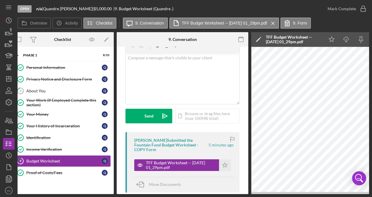
drag, startPoint x: 147, startPoint y: 195, endPoint x: 140, endPoint y: 194, distance: 6.5
click at [140, 194] on div "Open n/a | [PERSON_NAME] | $5,000.00 | 9. Budget Worksheet (Quandre .) [PERSON_…" at bounding box center [186, 98] width 372 height 197
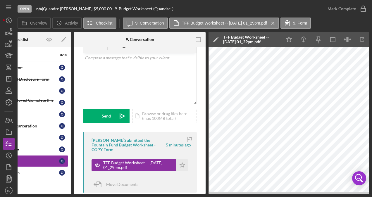
scroll to position [0, 0]
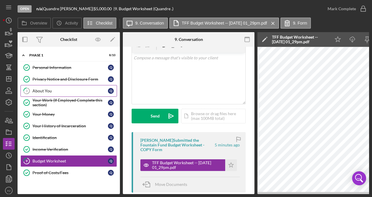
click at [37, 89] on div "About You" at bounding box center [69, 91] width 75 height 5
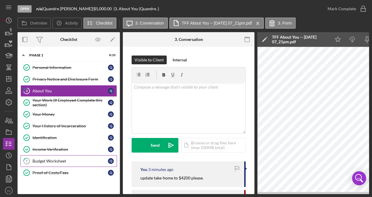
click at [60, 160] on div "Budget Worksheet" at bounding box center [69, 161] width 75 height 5
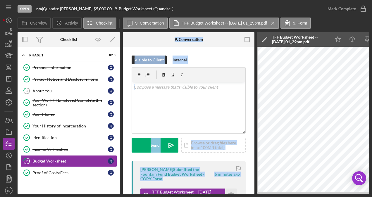
drag, startPoint x: 127, startPoint y: 194, endPoint x: 109, endPoint y: 191, distance: 18.2
click at [109, 191] on div "Open n/a | [PERSON_NAME] | $5,000.00 | 9. Budget Worksheet (Quandre .) [PERSON_…" at bounding box center [186, 98] width 372 height 197
drag, startPoint x: 218, startPoint y: 194, endPoint x: 211, endPoint y: 194, distance: 7.3
click at [211, 194] on div "Open n/a | [PERSON_NAME] | $5,000.00 | 9. Budget Worksheet (Quandre .) [PERSON_…" at bounding box center [186, 98] width 372 height 197
click at [43, 93] on link "3 About You Q" at bounding box center [68, 91] width 96 height 12
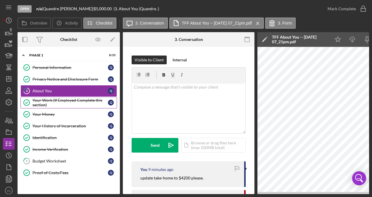
click at [60, 106] on div "Your Work (If Employed Complete this section)" at bounding box center [69, 102] width 75 height 9
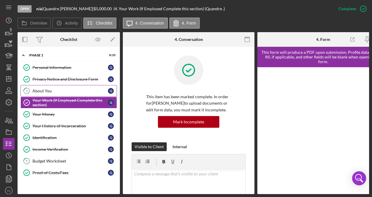
click at [55, 91] on div "About You" at bounding box center [69, 91] width 75 height 5
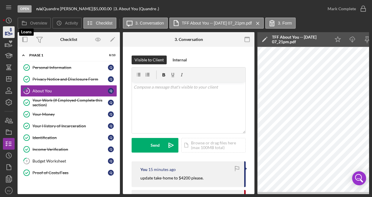
click at [12, 33] on icon "button" at bounding box center [8, 32] width 15 height 15
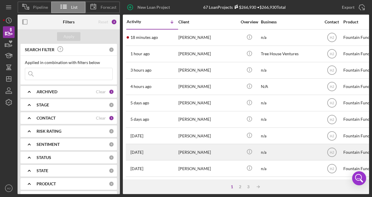
click at [187, 147] on div "[PERSON_NAME]" at bounding box center [207, 151] width 58 height 15
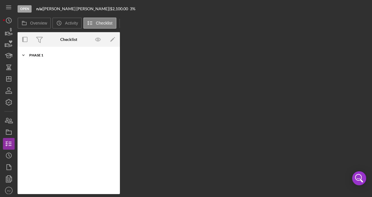
click at [41, 53] on div "Phase 1" at bounding box center [70, 55] width 83 height 4
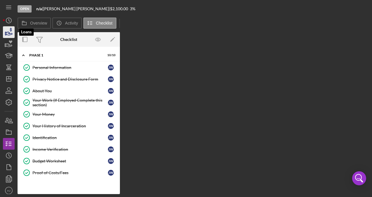
click at [8, 35] on icon "button" at bounding box center [9, 33] width 6 height 3
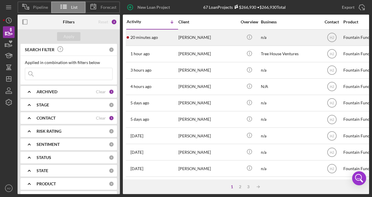
click at [178, 33] on td "[PERSON_NAME]" at bounding box center [208, 37] width 60 height 16
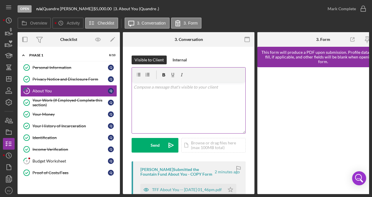
scroll to position [29, 0]
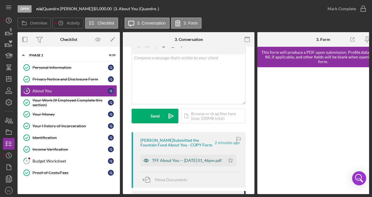
click at [174, 159] on div "TFF About You -- [DATE] 01_46pm.pdf" at bounding box center [187, 160] width 70 height 5
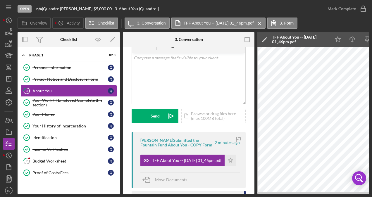
drag, startPoint x: 235, startPoint y: 194, endPoint x: 242, endPoint y: 194, distance: 7.3
click at [242, 194] on div "Open n/a | [PERSON_NAME] | $5,000.00 | 3. About You (Quandre .) Mark Complete O…" at bounding box center [186, 98] width 372 height 197
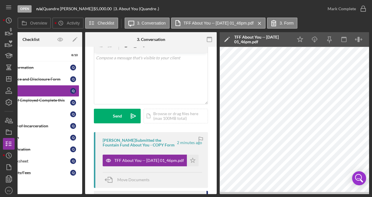
scroll to position [0, 38]
click at [189, 158] on icon "Icon/Star" at bounding box center [193, 161] width 12 height 12
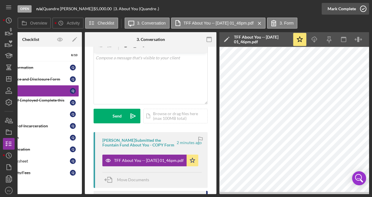
click at [343, 12] on div "Mark Complete" at bounding box center [341, 9] width 28 height 12
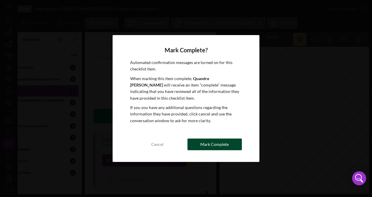
click at [225, 143] on div "Mark Complete" at bounding box center [214, 145] width 28 height 12
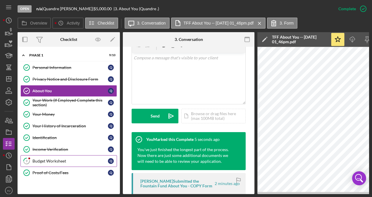
click at [51, 161] on div "Budget Worksheet" at bounding box center [69, 161] width 75 height 5
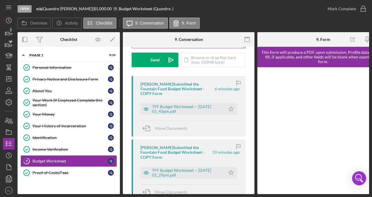
scroll to position [88, 0]
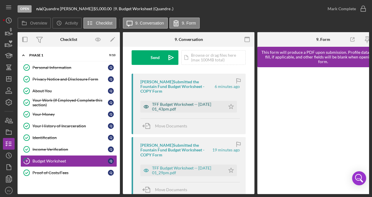
click at [192, 110] on div "TFF Budget Worksheet -- [DATE] 01_43pm.pdf" at bounding box center [187, 106] width 70 height 9
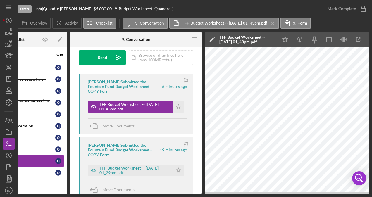
scroll to position [0, 56]
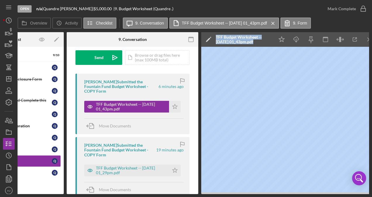
drag, startPoint x: 203, startPoint y: 194, endPoint x: 171, endPoint y: 195, distance: 32.8
click at [171, 195] on div "Open n/a | [PERSON_NAME] | $5,000.00 | 9. Budget Worksheet (Quandre .) [PERSON_…" at bounding box center [186, 98] width 372 height 197
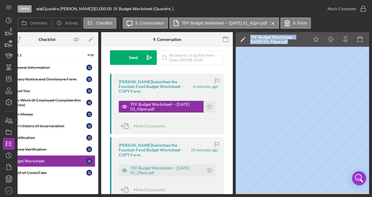
scroll to position [0, 0]
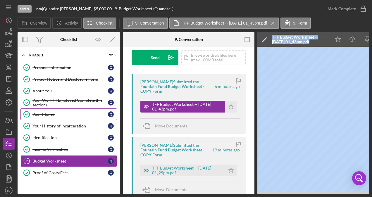
click at [55, 113] on div "Your Money" at bounding box center [69, 114] width 75 height 5
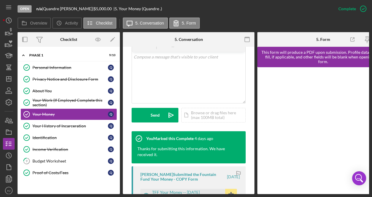
scroll to position [146, 0]
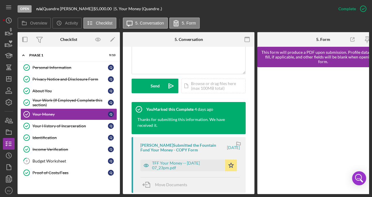
click at [175, 159] on div "TFF Your Money -- [DATE] 07_23pm.pdf Icon/Star" at bounding box center [189, 164] width 99 height 15
click at [173, 163] on div "TFF Your Money -- [DATE] 07_23pm.pdf" at bounding box center [187, 165] width 70 height 9
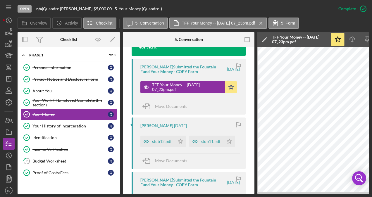
scroll to position [234, 0]
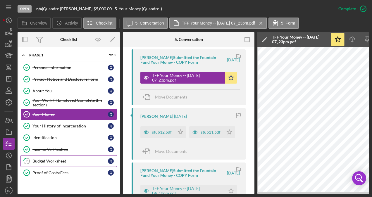
click at [57, 159] on div "Budget Worksheet" at bounding box center [69, 161] width 75 height 5
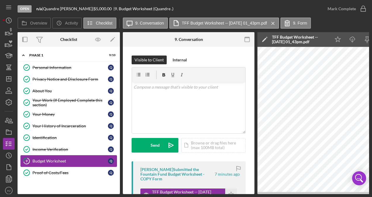
click at [53, 163] on link "9 Budget Worksheet Q" at bounding box center [68, 161] width 96 height 12
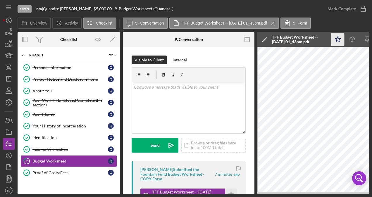
click at [336, 41] on icon "Icon/Star" at bounding box center [337, 39] width 13 height 13
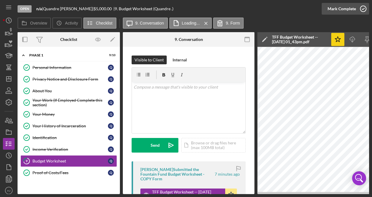
click at [357, 8] on icon "button" at bounding box center [363, 8] width 15 height 15
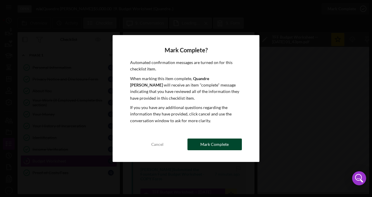
click at [223, 143] on div "Mark Complete" at bounding box center [214, 145] width 28 height 12
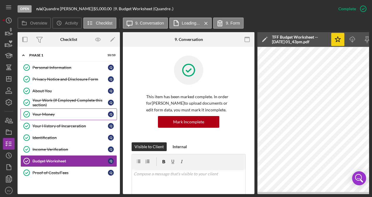
click at [48, 114] on div "Your Money" at bounding box center [69, 114] width 75 height 5
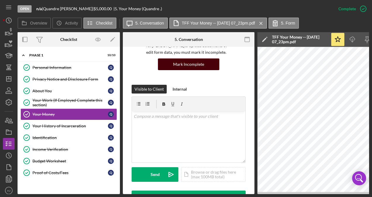
scroll to position [58, 0]
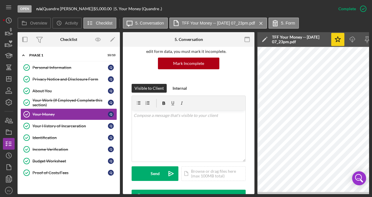
click at [335, 41] on icon "Icon/Star" at bounding box center [337, 39] width 13 height 13
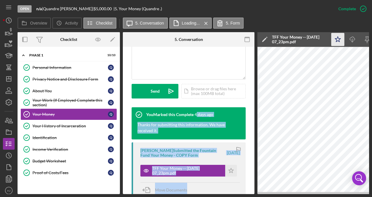
drag, startPoint x: 200, startPoint y: 191, endPoint x: 229, endPoint y: 192, distance: 28.7
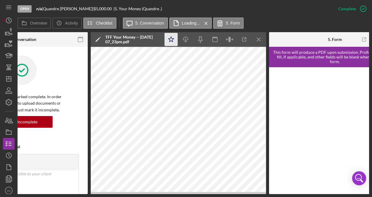
scroll to position [0, 198]
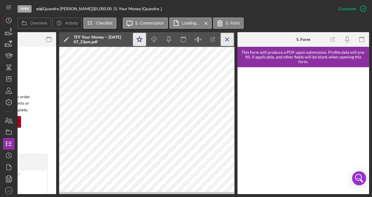
click at [229, 35] on icon "Icon/Menu Close" at bounding box center [227, 39] width 13 height 13
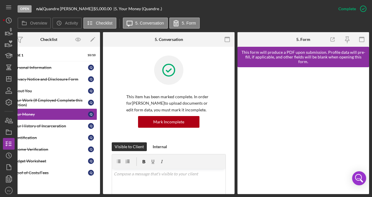
scroll to position [0, 20]
click at [39, 127] on link "Your History of Incarceration Your History of Incarceration Q" at bounding box center [49, 126] width 96 height 12
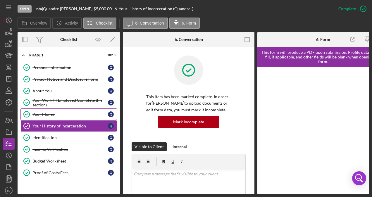
click at [37, 116] on link "Your Money Your Money Q" at bounding box center [68, 114] width 96 height 12
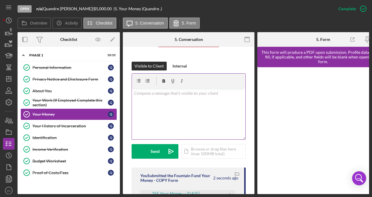
scroll to position [146, 0]
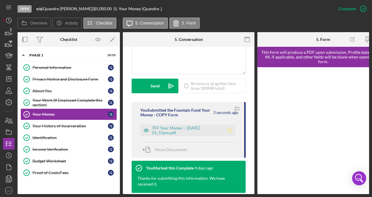
click at [229, 127] on icon "Icon/Star" at bounding box center [230, 131] width 12 height 12
click at [54, 148] on div "Income Verification" at bounding box center [69, 149] width 75 height 5
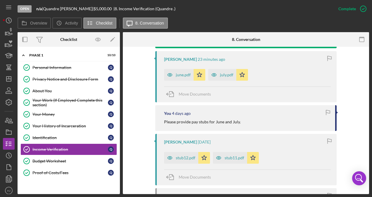
scroll to position [234, 0]
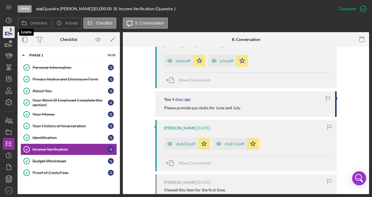
click at [12, 30] on icon "button" at bounding box center [8, 32] width 15 height 15
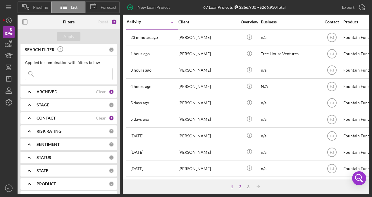
click at [238, 187] on div "2" at bounding box center [240, 186] width 8 height 5
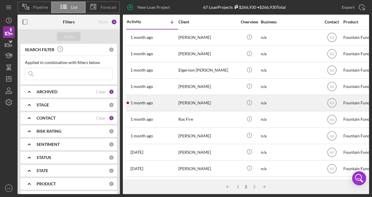
click at [176, 101] on div "[DATE] [PERSON_NAME]" at bounding box center [152, 102] width 51 height 15
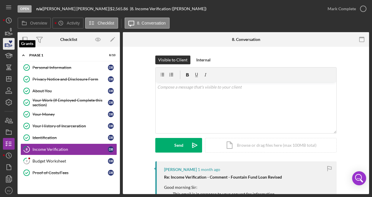
click at [11, 47] on icon "button" at bounding box center [8, 44] width 15 height 15
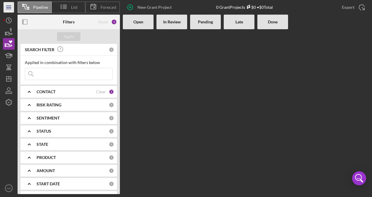
click at [7, 7] on icon "Icon/Menu" at bounding box center [8, 7] width 13 height 13
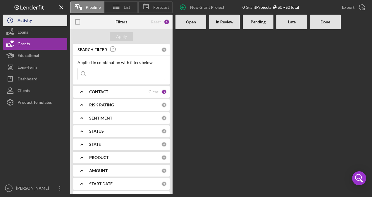
click at [20, 16] on div "Activity" at bounding box center [25, 21] width 14 height 13
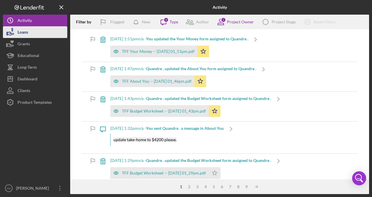
click at [20, 32] on div "Loans" at bounding box center [23, 32] width 11 height 13
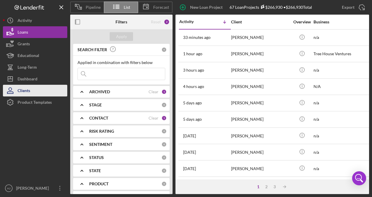
click at [37, 90] on button "Clients" at bounding box center [35, 91] width 64 height 12
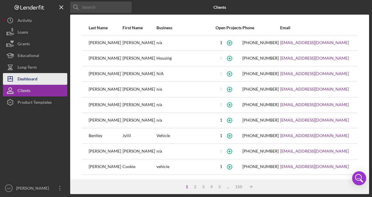
click at [25, 77] on div "Dashboard" at bounding box center [28, 79] width 20 height 13
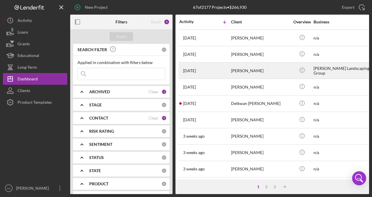
scroll to position [117, 0]
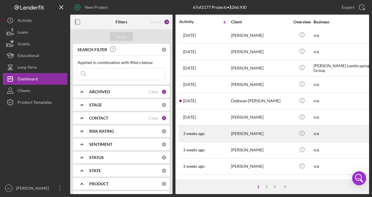
click at [235, 132] on div "[PERSON_NAME]" at bounding box center [260, 133] width 58 height 15
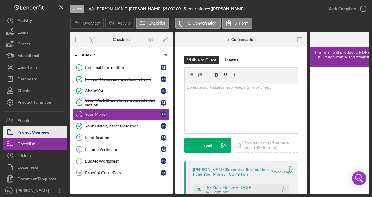
click at [37, 137] on div "Project Overview" at bounding box center [34, 132] width 32 height 13
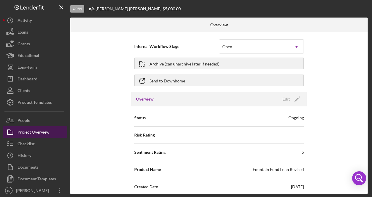
click at [39, 135] on div "Project Overview" at bounding box center [34, 132] width 32 height 13
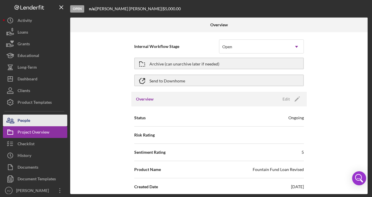
click at [29, 122] on div "People" at bounding box center [24, 121] width 13 height 13
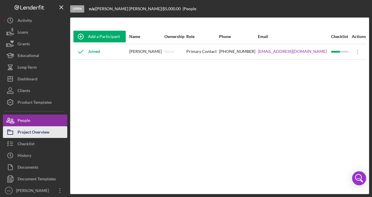
click at [30, 131] on div "Project Overview" at bounding box center [34, 132] width 32 height 13
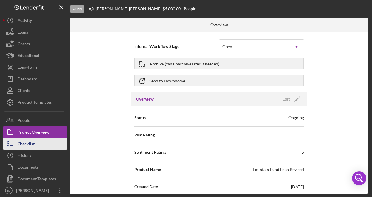
click at [24, 149] on div "Checklist" at bounding box center [26, 144] width 17 height 13
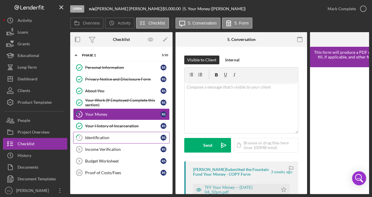
click at [104, 137] on div "Identification" at bounding box center [122, 137] width 75 height 5
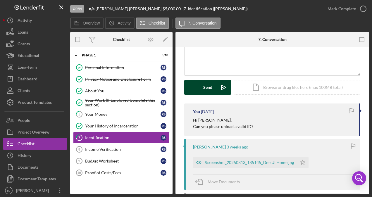
scroll to position [58, 0]
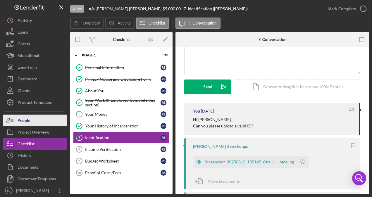
click at [30, 122] on button "People" at bounding box center [35, 121] width 64 height 12
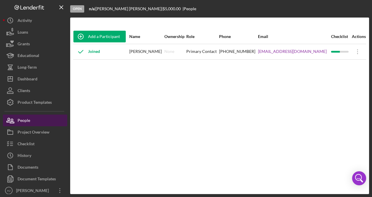
click at [30, 122] on button "People" at bounding box center [35, 121] width 64 height 12
click at [22, 120] on div "People" at bounding box center [24, 121] width 13 height 13
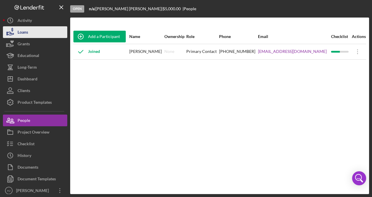
click at [24, 31] on div "Loans" at bounding box center [23, 32] width 11 height 13
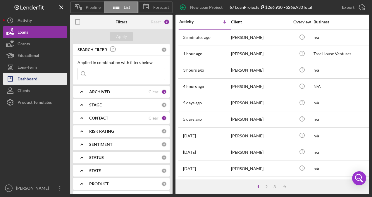
click at [20, 77] on div "Dashboard" at bounding box center [28, 79] width 20 height 13
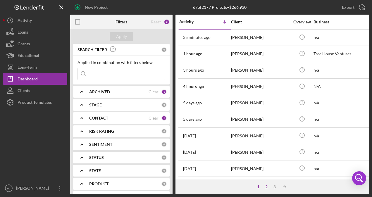
click at [265, 186] on div "2" at bounding box center [266, 186] width 8 height 5
click at [281, 187] on div "3" at bounding box center [280, 186] width 8 height 5
click at [270, 185] on div "1" at bounding box center [270, 186] width 8 height 5
click at [267, 185] on div "2" at bounding box center [266, 186] width 8 height 5
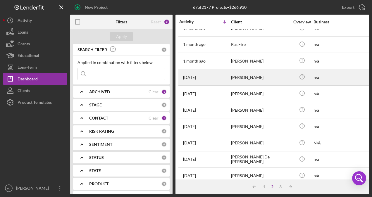
scroll to position [117, 0]
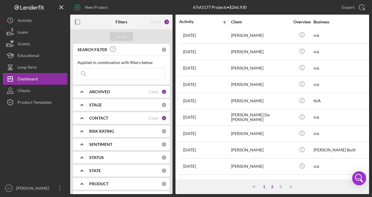
click at [264, 187] on div "1" at bounding box center [264, 186] width 8 height 5
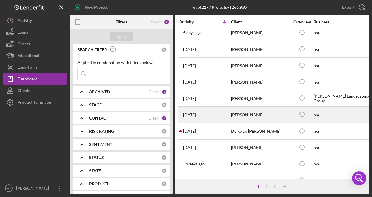
scroll to position [58, 0]
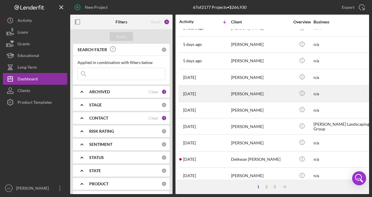
click at [235, 92] on div "[PERSON_NAME]" at bounding box center [260, 93] width 58 height 15
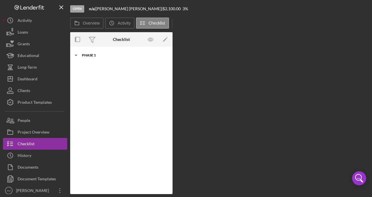
click at [93, 55] on div "Phase 1" at bounding box center [123, 55] width 83 height 4
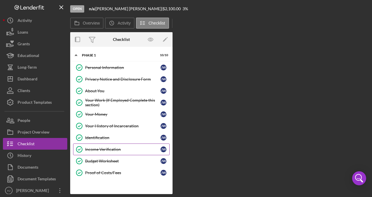
click at [108, 144] on link "Income Verification Income Verification [PERSON_NAME]" at bounding box center [121, 150] width 96 height 12
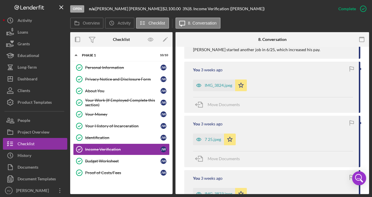
scroll to position [439, 0]
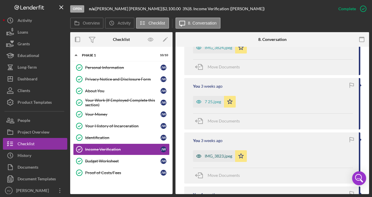
click at [220, 154] on div "IMG_3823.jpeg" at bounding box center [218, 156] width 27 height 5
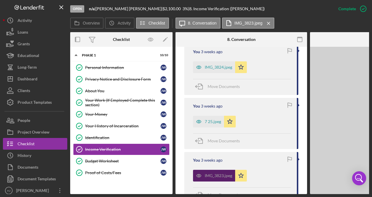
scroll to position [487, 0]
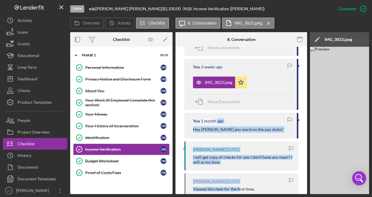
drag, startPoint x: 217, startPoint y: 192, endPoint x: 239, endPoint y: 191, distance: 22.5
click at [239, 191] on div "You Marked this Complete [DATE] We have received your verification documents. Y…" at bounding box center [241, 11] width 114 height 648
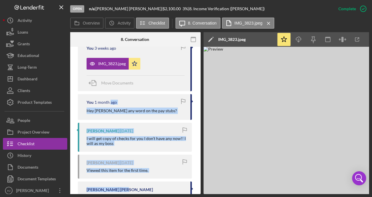
scroll to position [0, 103]
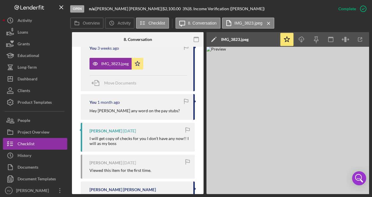
click at [221, 193] on div "Open n/a | [PERSON_NAME] | $2,100.00 3 % | 8. Income Verification ([PERSON_NAME…" at bounding box center [186, 98] width 372 height 197
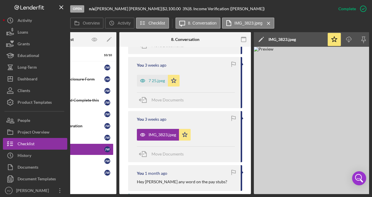
scroll to position [492, 0]
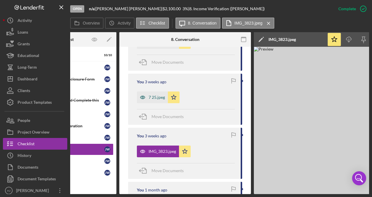
click at [159, 98] on div "7 25.jpeg" at bounding box center [157, 97] width 16 height 5
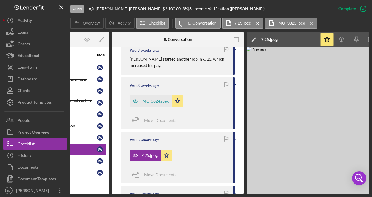
scroll to position [434, 0]
click at [156, 103] on div "IMG_3824.jpeg" at bounding box center [154, 101] width 27 height 5
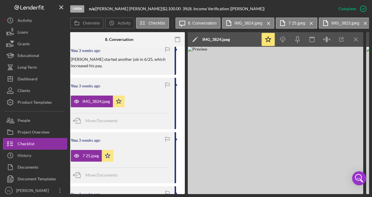
scroll to position [0, 153]
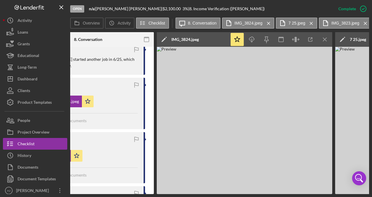
drag, startPoint x: 222, startPoint y: 194, endPoint x: 233, endPoint y: 196, distance: 10.4
click at [233, 196] on div "Open n/a | [PERSON_NAME] | $2,100.00 3 % | 8. Income Verification ([PERSON_NAME…" at bounding box center [186, 98] width 372 height 197
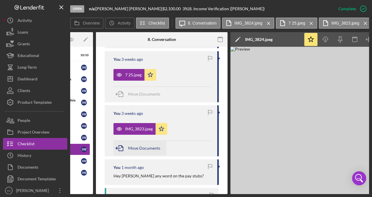
scroll to position [521, 0]
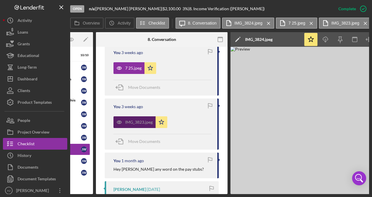
click at [141, 122] on div "IMG_3823.jpeg" at bounding box center [138, 122] width 27 height 5
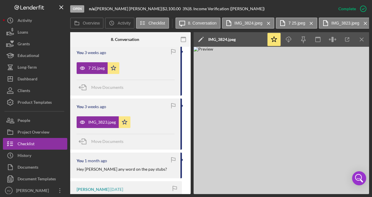
scroll to position [0, 120]
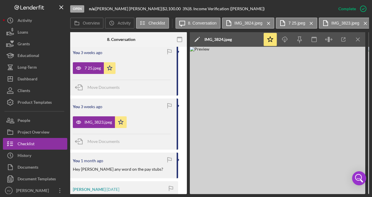
click at [357, 40] on g "button" at bounding box center [357, 39] width 3 height 3
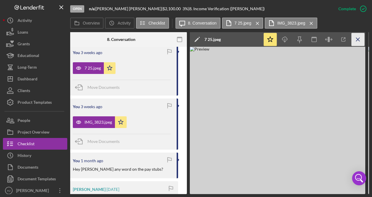
click at [357, 40] on line "button" at bounding box center [357, 39] width 3 height 3
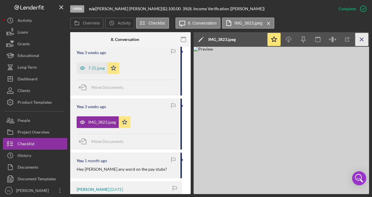
click at [358, 39] on icon "Icon/Menu Close" at bounding box center [361, 39] width 13 height 13
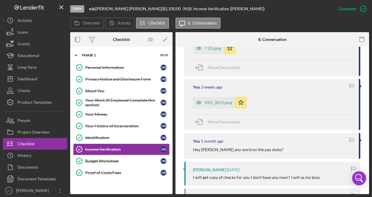
scroll to position [502, 0]
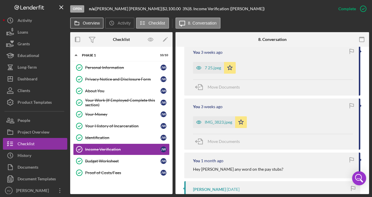
click at [92, 21] on label "Overview" at bounding box center [91, 23] width 17 height 5
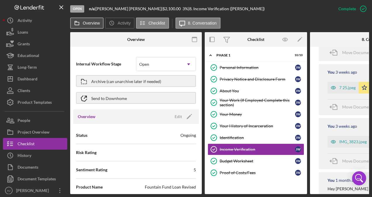
scroll to position [521, 0]
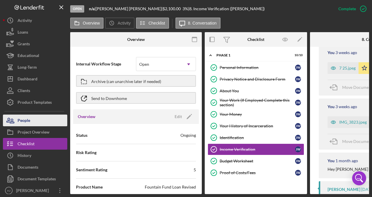
click at [25, 120] on div "People" at bounding box center [24, 121] width 13 height 13
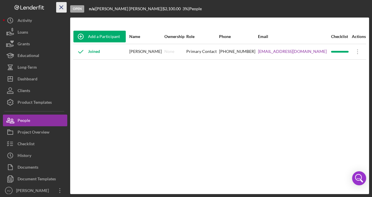
click at [61, 6] on line "button" at bounding box center [61, 7] width 3 height 3
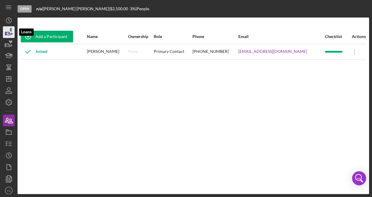
click at [14, 32] on icon "button" at bounding box center [8, 32] width 15 height 15
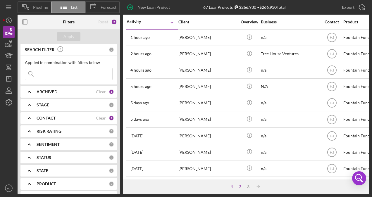
click at [242, 185] on div "2" at bounding box center [240, 186] width 8 height 5
click at [254, 187] on div "3" at bounding box center [254, 186] width 8 height 5
click at [244, 185] on div "1" at bounding box center [243, 186] width 8 height 5
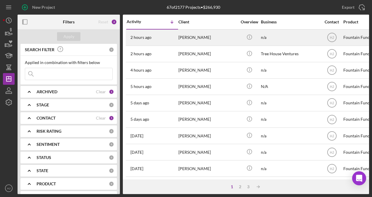
click at [201, 37] on div "[PERSON_NAME]" at bounding box center [207, 37] width 58 height 15
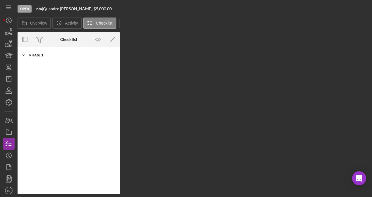
click at [86, 56] on div "Phase 1" at bounding box center [70, 55] width 83 height 4
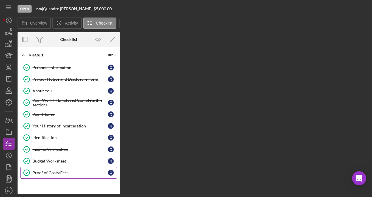
click at [59, 170] on div "Proof of Costs/Fees" at bounding box center [69, 172] width 75 height 5
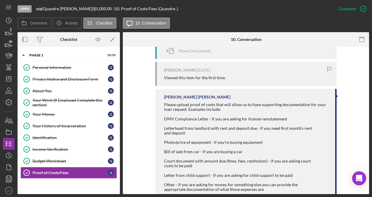
scroll to position [175, 0]
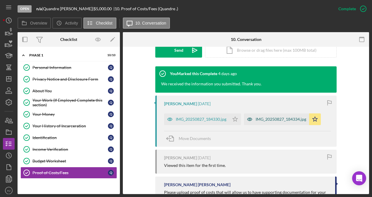
click at [258, 118] on div "IMG_20250827_184334.jpg" at bounding box center [281, 119] width 51 height 5
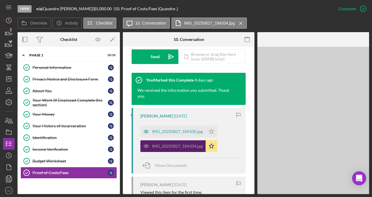
scroll to position [182, 0]
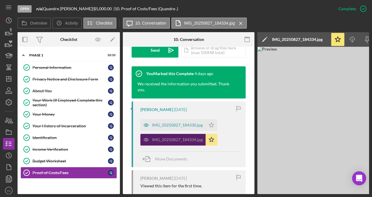
click at [189, 137] on div "IMG_20250827_184334.jpg" at bounding box center [177, 139] width 51 height 5
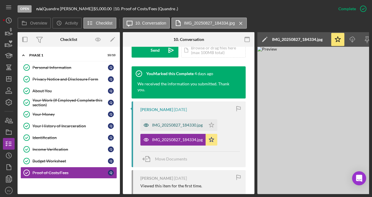
click at [188, 120] on div "IMG_20250827_184330.jpg" at bounding box center [172, 125] width 65 height 12
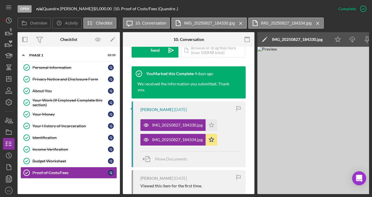
drag, startPoint x: 213, startPoint y: 194, endPoint x: 233, endPoint y: 193, distance: 19.7
click at [233, 193] on div "Open n/a | Quandre McGhee | $5,000.00 | 10. Proof of Costs/Fees (Quandre .) Com…" at bounding box center [186, 98] width 372 height 197
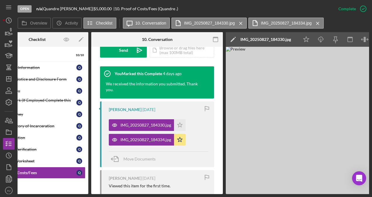
scroll to position [0, 81]
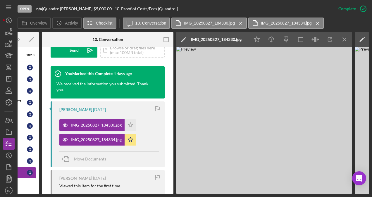
click at [151, 106] on icon "button" at bounding box center [157, 108] width 13 height 13
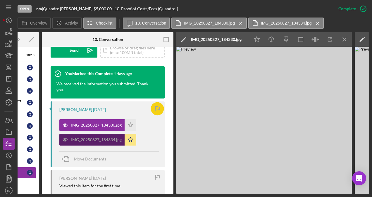
click at [79, 136] on div "IMG_20250827_184334.jpg" at bounding box center [91, 140] width 65 height 12
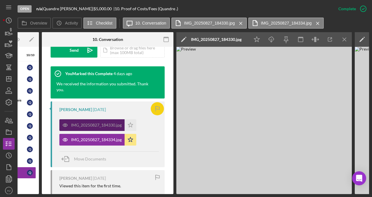
click at [84, 124] on div "IMG_20250827_184330.jpg" at bounding box center [96, 125] width 51 height 5
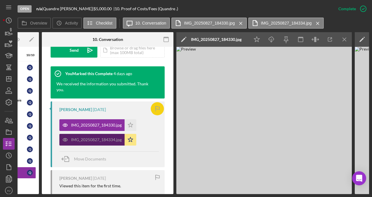
click at [101, 139] on div "IMG_20250827_184334.jpg" at bounding box center [96, 139] width 51 height 5
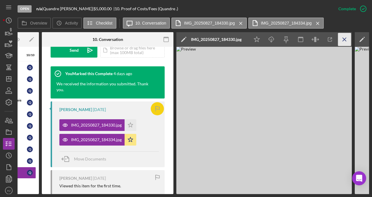
click at [347, 39] on icon "Icon/Menu Close" at bounding box center [344, 39] width 13 height 13
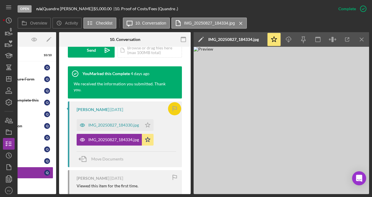
scroll to position [0, 64]
